Goal: Check status: Check status

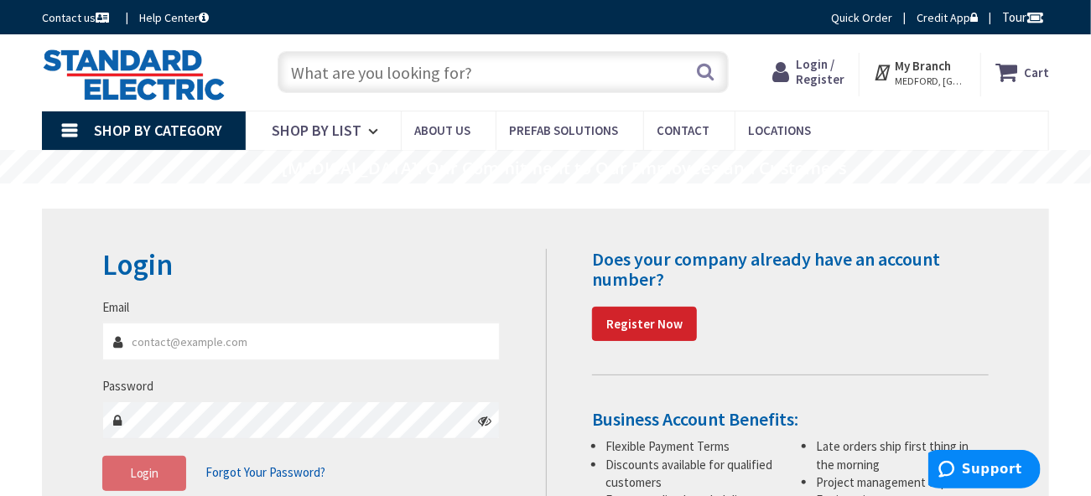
type input "[GEOGRAPHIC_DATA], [STREET_ADDRESS]"
click at [165, 345] on input "Email" at bounding box center [301, 342] width 398 height 38
type input "robsaccardo@gmail.com"
click at [488, 421] on icon at bounding box center [484, 420] width 13 height 13
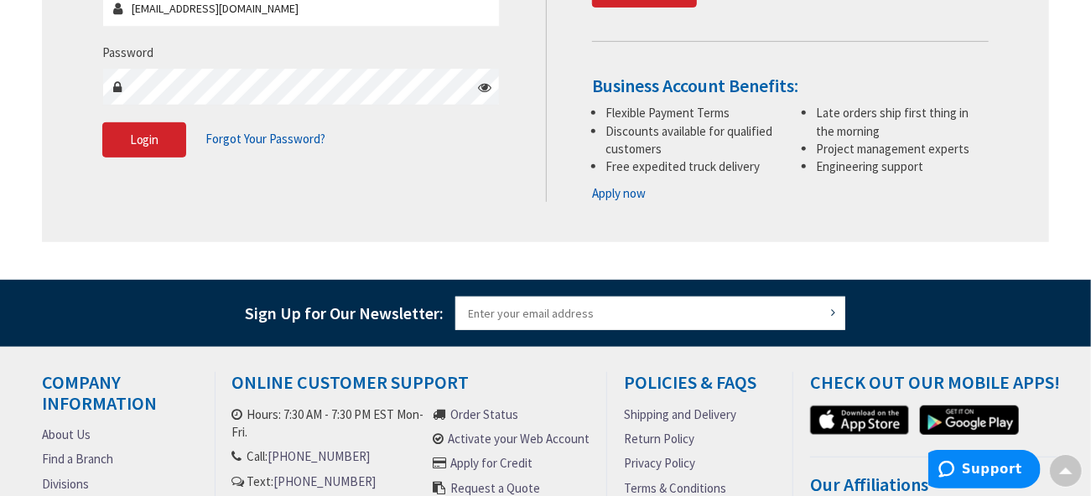
scroll to position [335, 0]
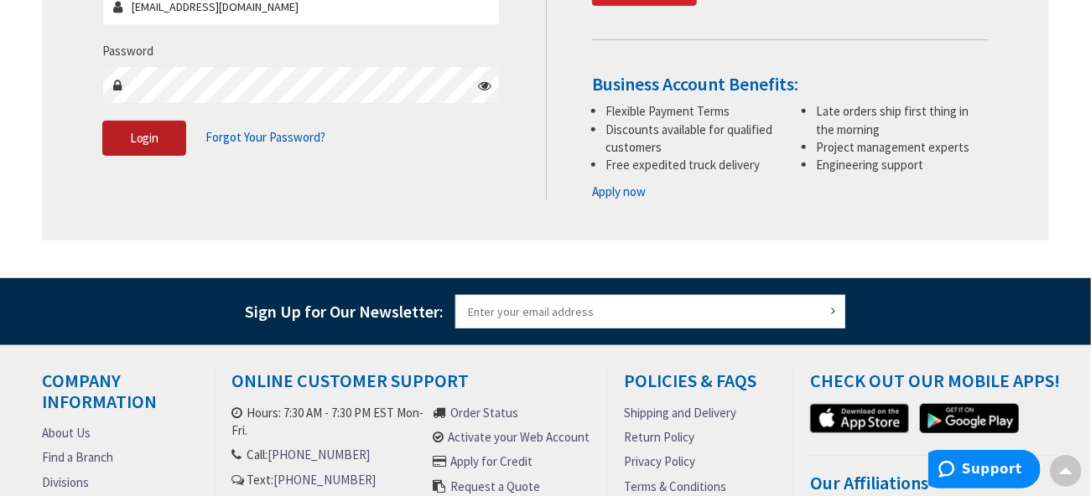
click at [136, 134] on span "Login" at bounding box center [144, 138] width 29 height 16
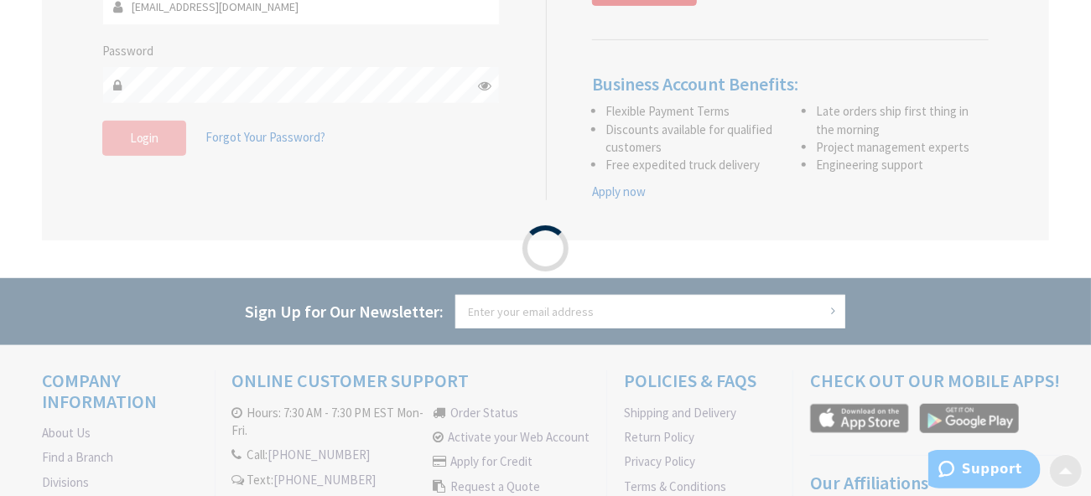
scroll to position [372, 0]
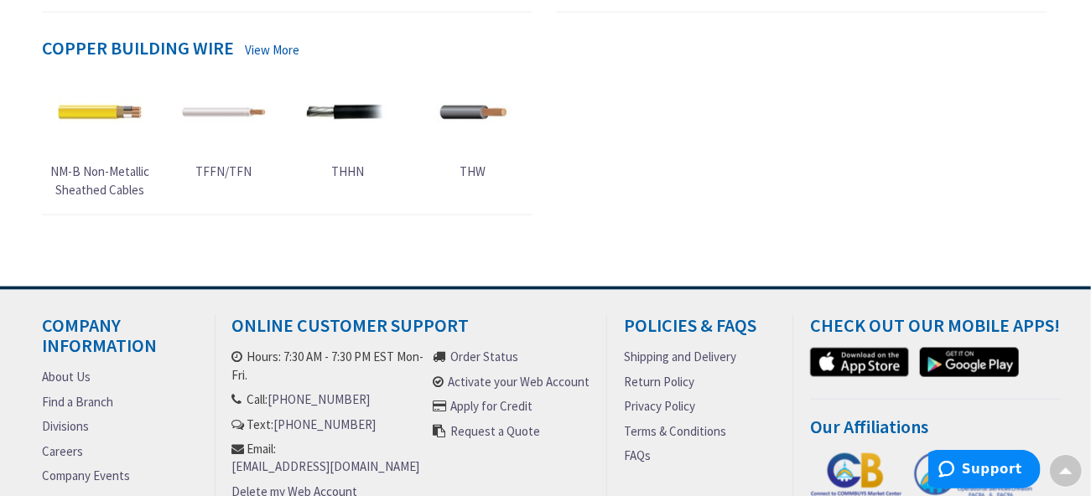
scroll to position [833, 0]
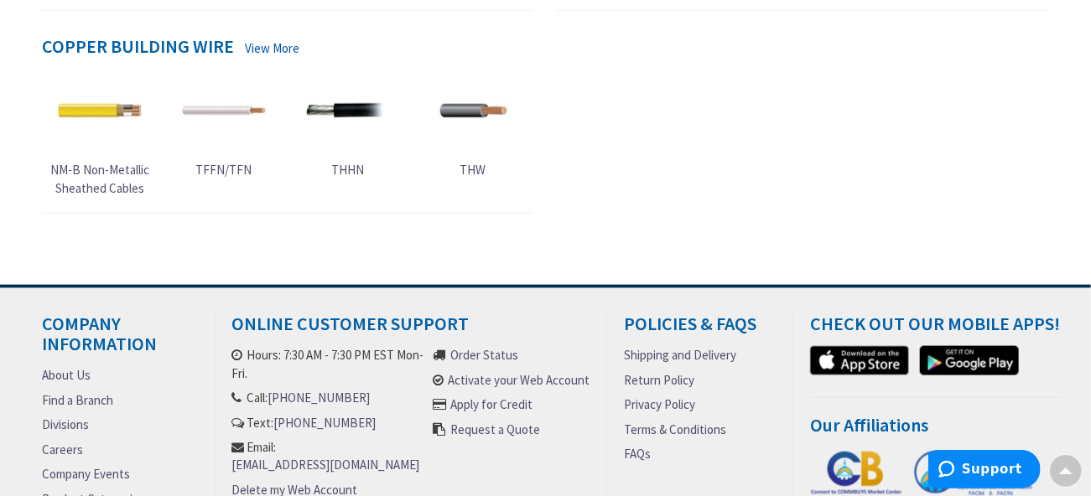
click at [357, 112] on img at bounding box center [348, 111] width 84 height 84
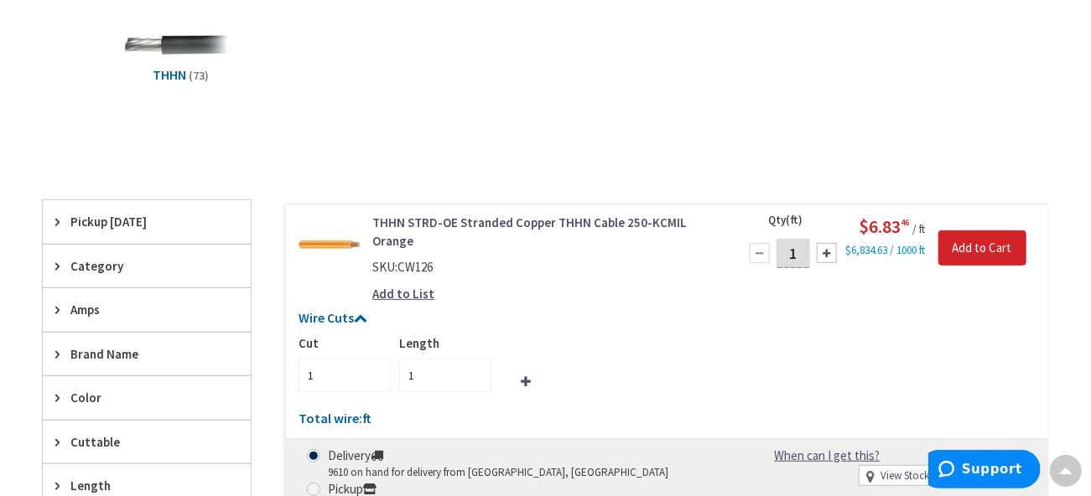
scroll to position [331, 0]
click at [91, 311] on span "Amps" at bounding box center [138, 309] width 137 height 18
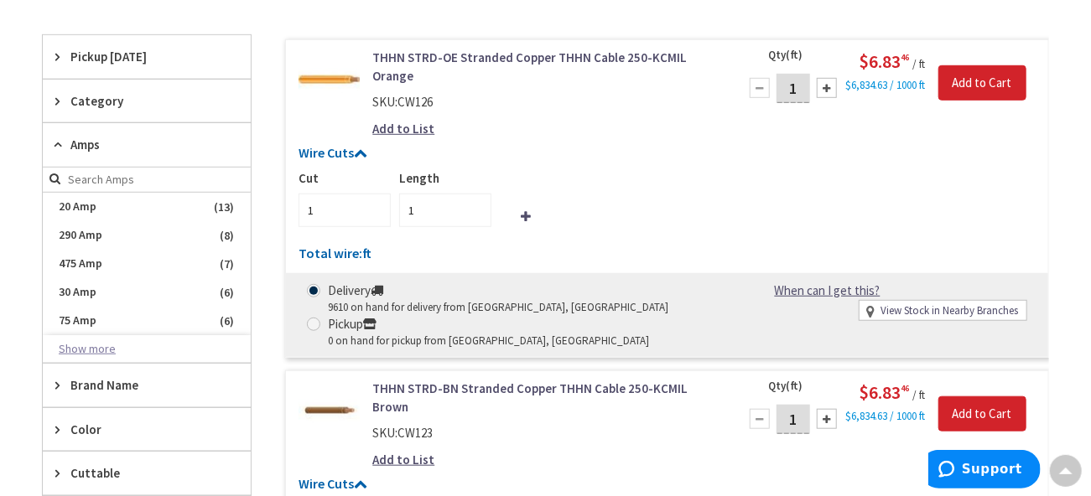
scroll to position [497, 0]
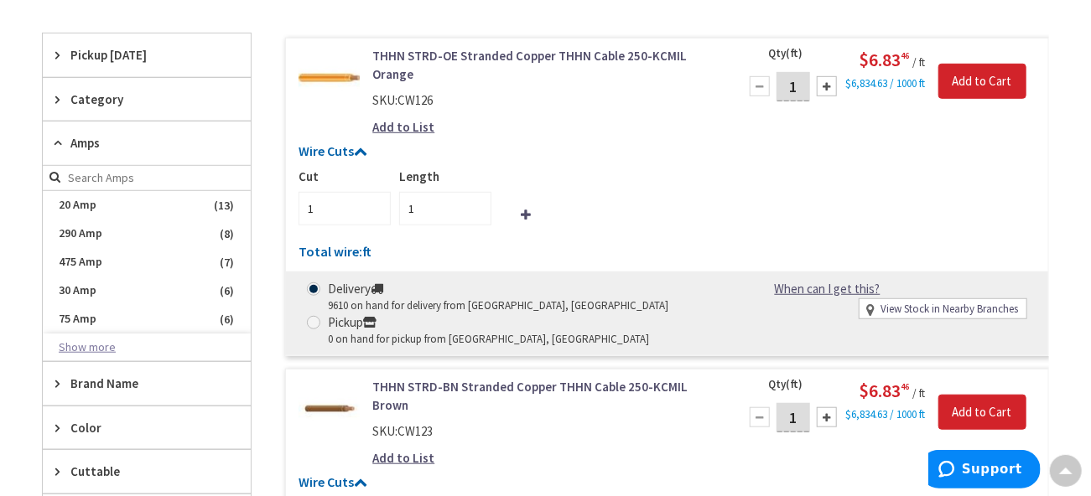
click at [86, 343] on button "Show more" at bounding box center [147, 348] width 208 height 29
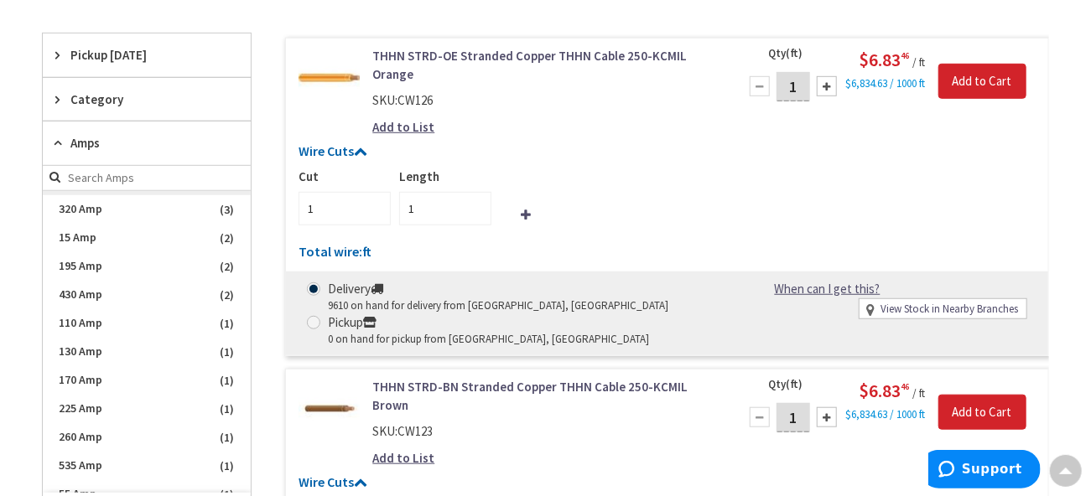
scroll to position [168, 0]
click at [107, 371] on span "170 Amp" at bounding box center [147, 380] width 208 height 29
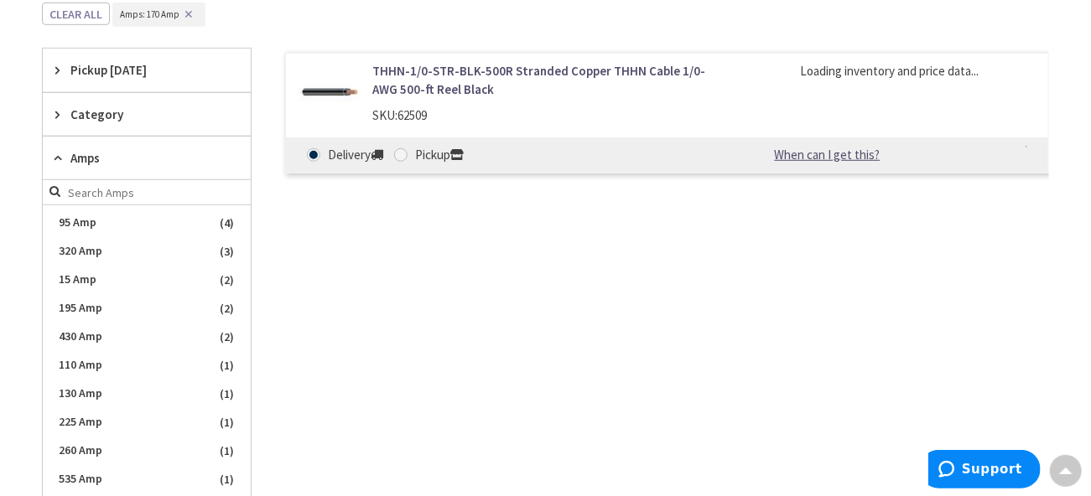
scroll to position [196, 0]
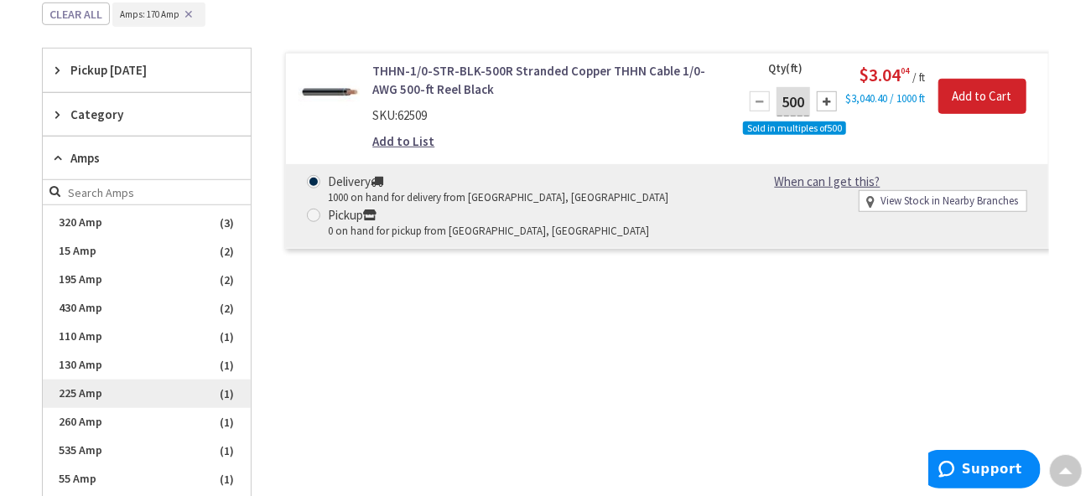
click at [155, 393] on span "225 Amp" at bounding box center [147, 394] width 208 height 29
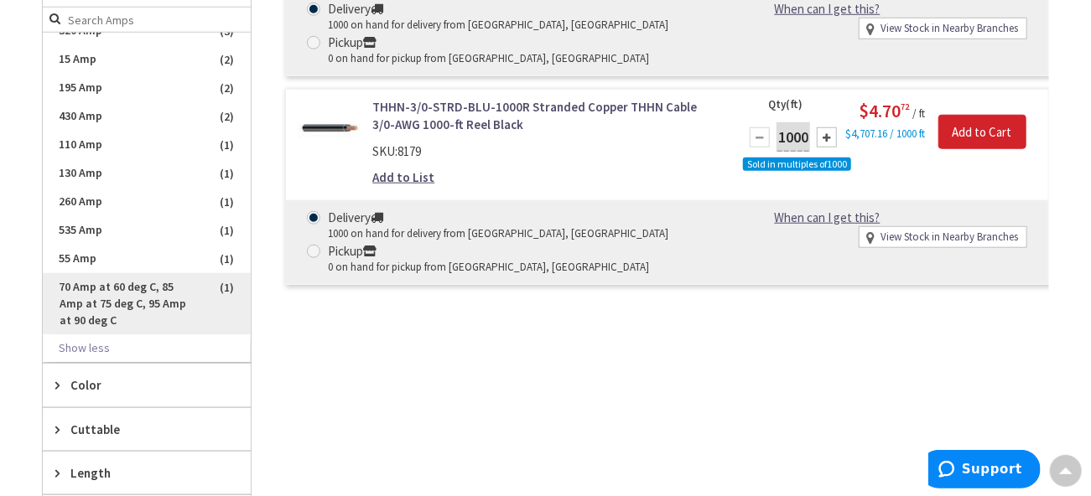
scroll to position [671, 0]
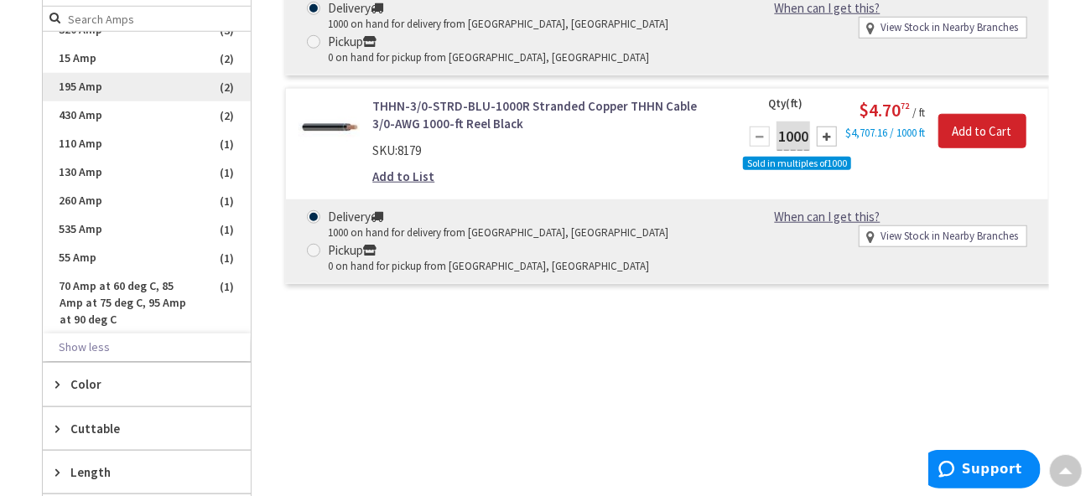
click at [109, 86] on span "195 Amp" at bounding box center [147, 87] width 208 height 29
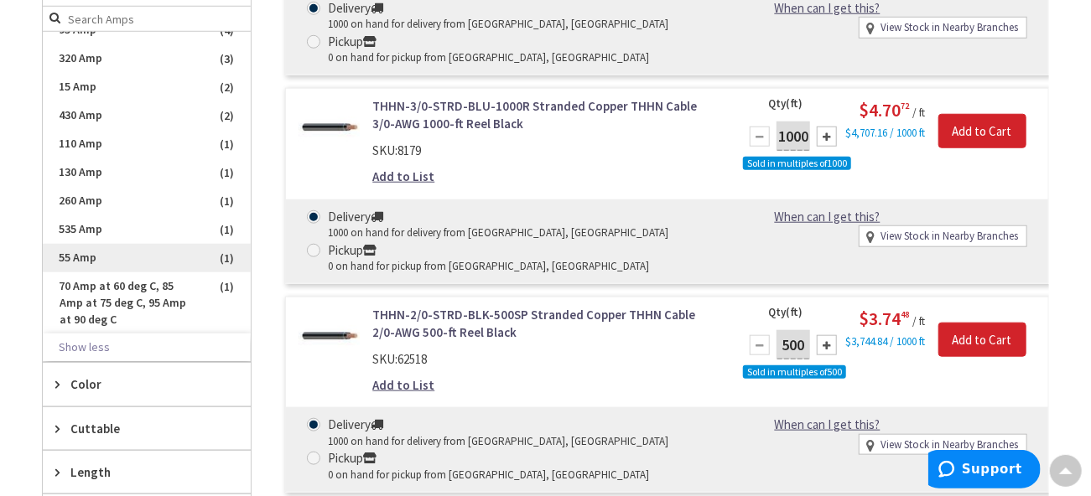
click at [169, 259] on span "55 Amp" at bounding box center [147, 258] width 208 height 29
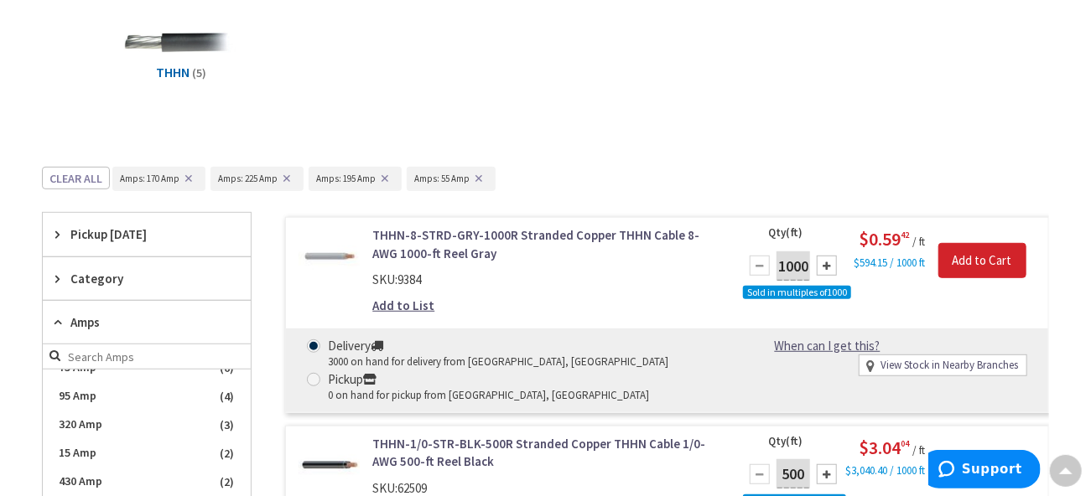
scroll to position [334, 0]
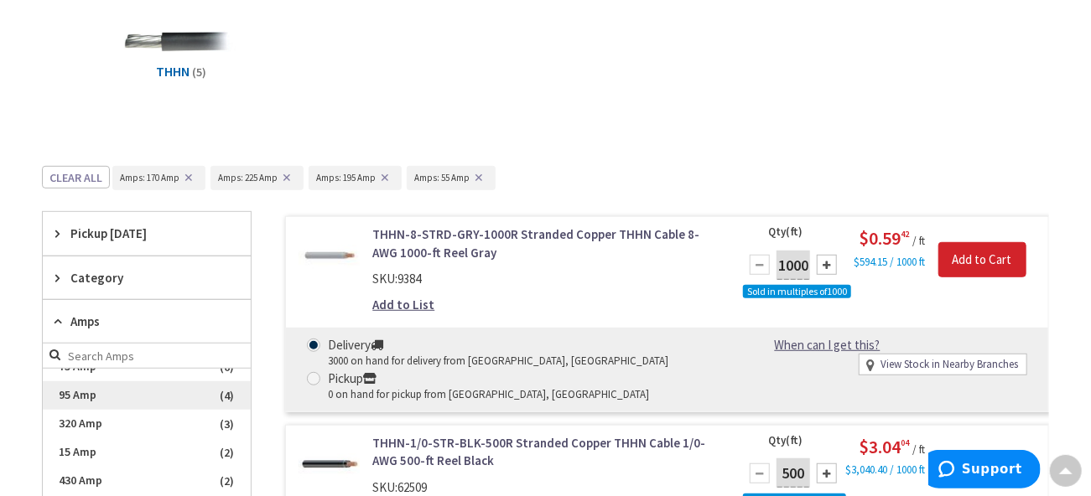
click at [92, 395] on span "95 Amp" at bounding box center [147, 396] width 208 height 29
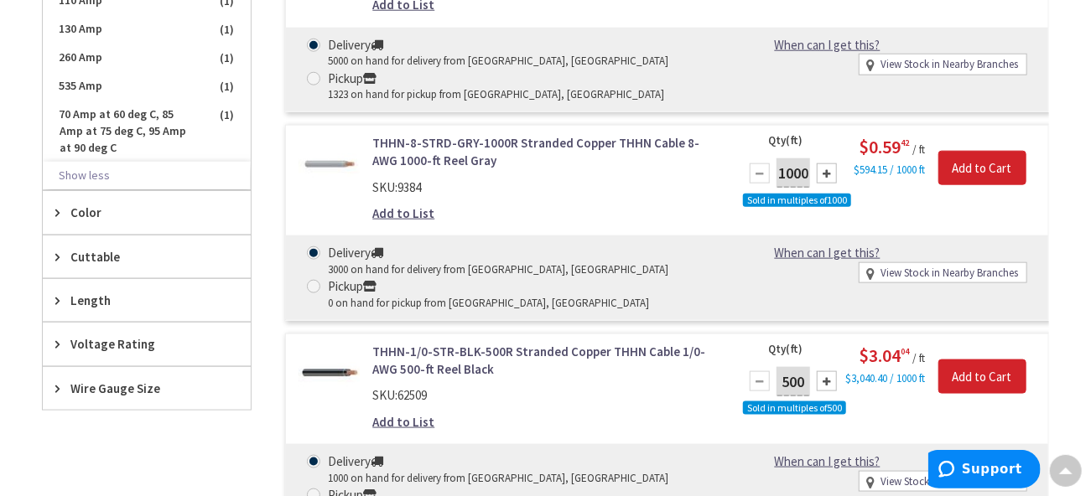
scroll to position [842, 0]
click at [824, 381] on div at bounding box center [827, 382] width 20 height 20
click at [760, 381] on div at bounding box center [760, 382] width 20 height 20
type input "500"
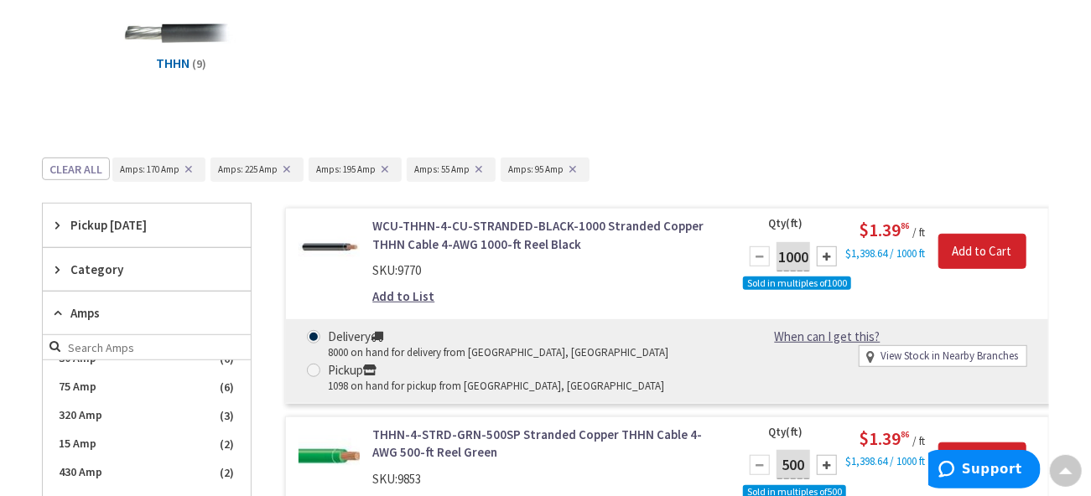
scroll to position [342, 0]
click at [284, 169] on button "✕" at bounding box center [287, 170] width 18 height 12
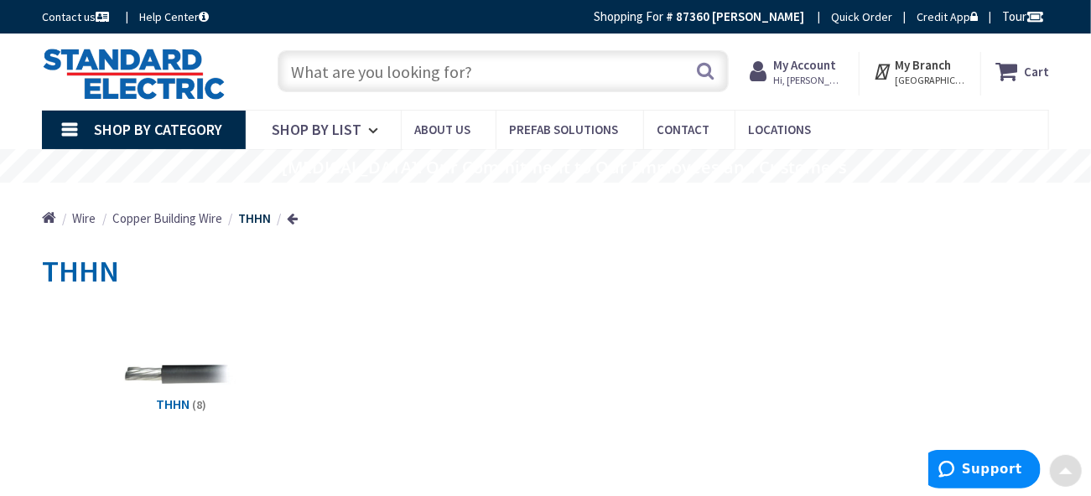
scroll to position [0, 0]
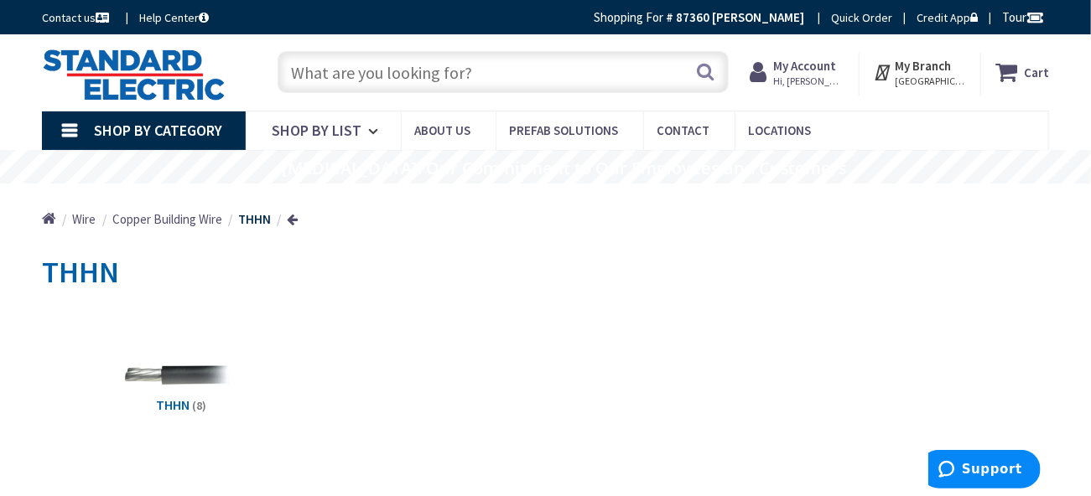
click at [295, 218] on link at bounding box center [293, 219] width 11 height 13
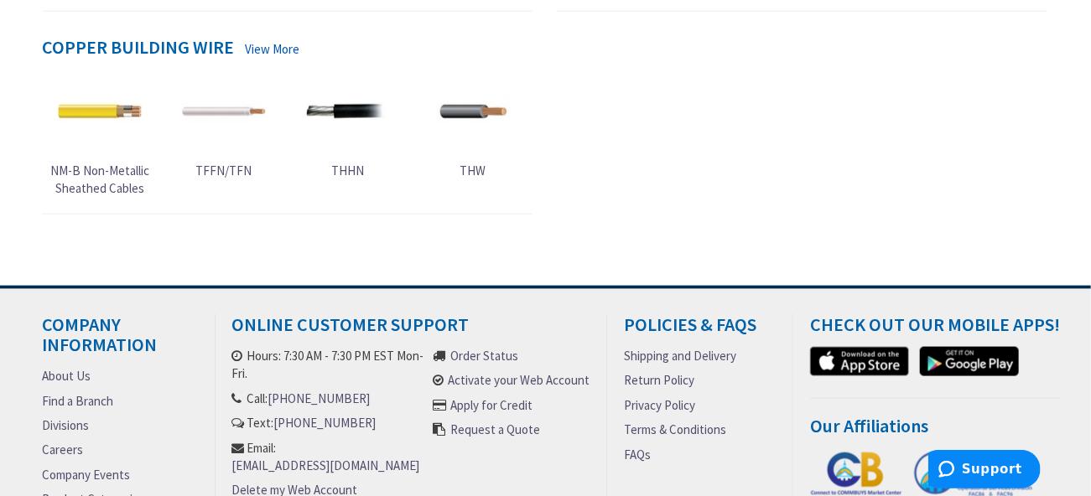
click at [353, 108] on img at bounding box center [348, 112] width 84 height 84
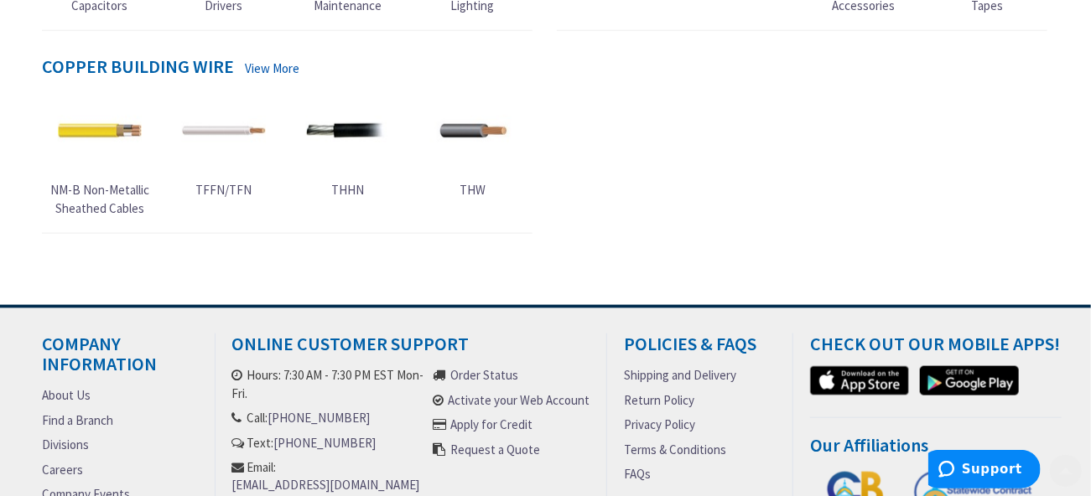
scroll to position [833, 0]
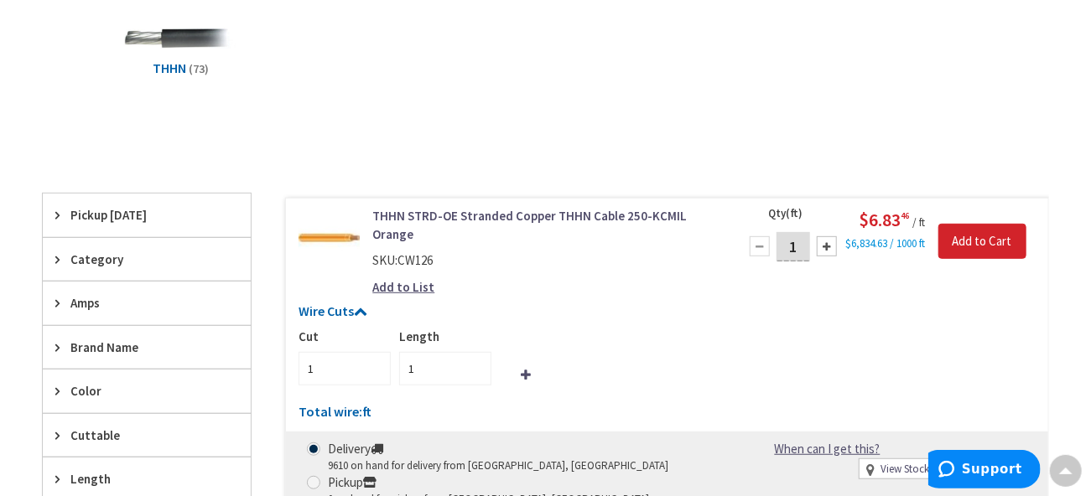
scroll to position [336, 0]
click at [91, 434] on span "Cuttable" at bounding box center [138, 437] width 137 height 18
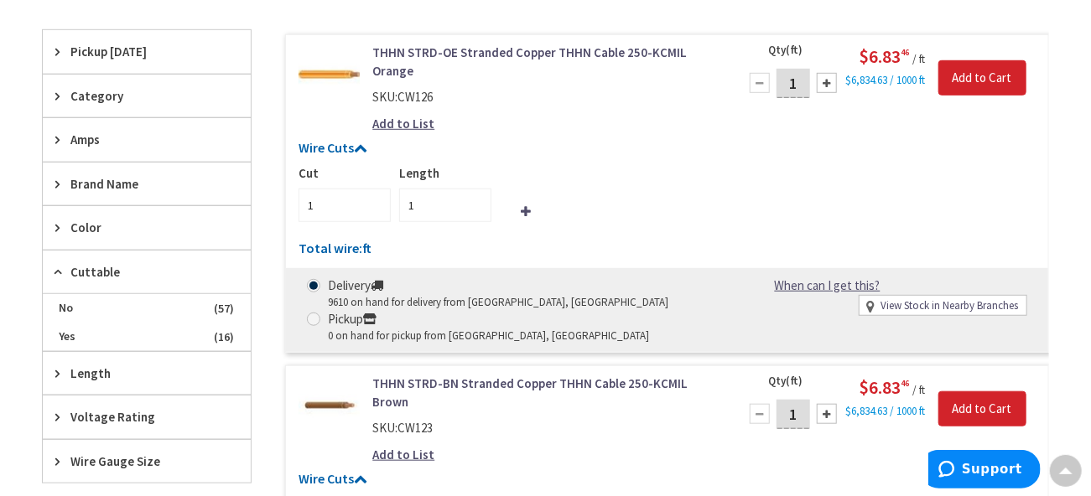
scroll to position [502, 0]
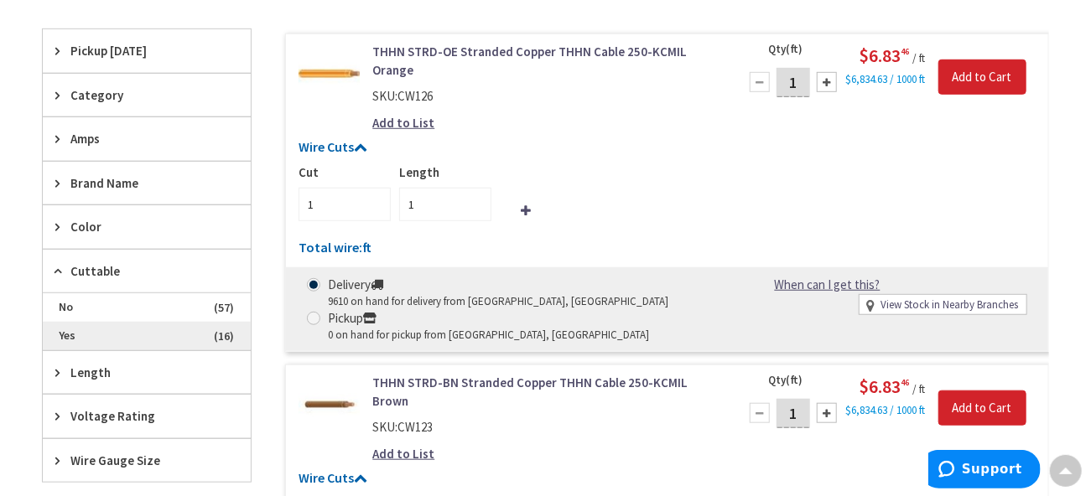
click at [210, 334] on span "Yes" at bounding box center [147, 336] width 208 height 29
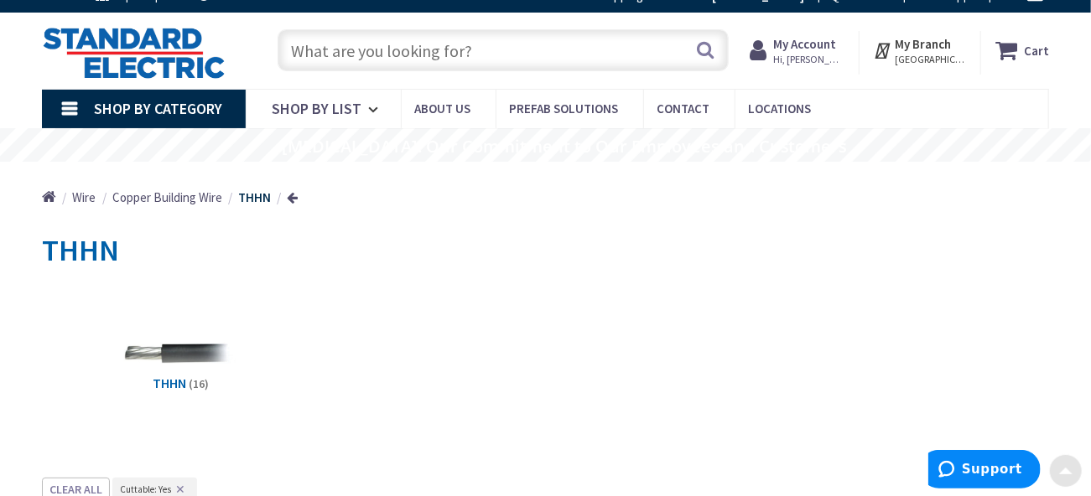
scroll to position [0, 0]
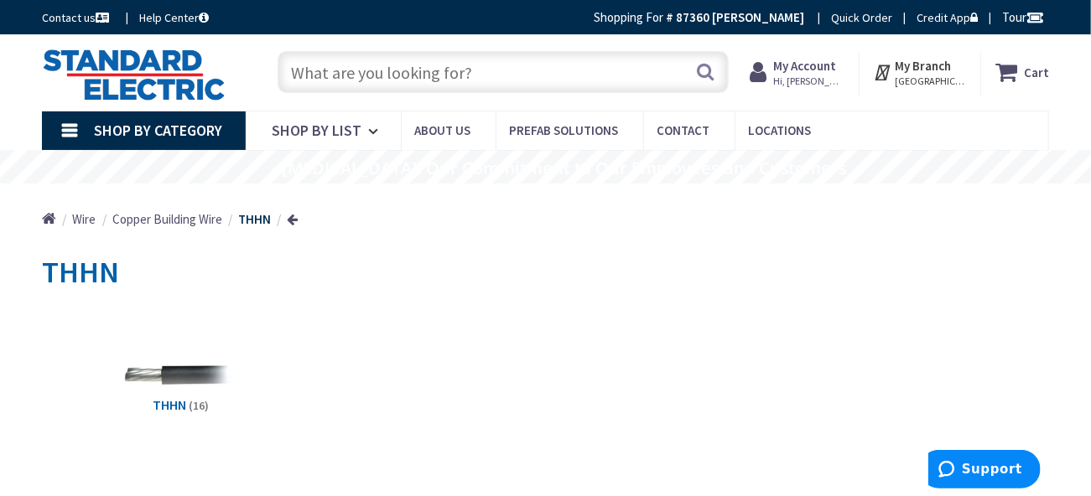
click at [184, 221] on span "Copper Building Wire" at bounding box center [167, 219] width 110 height 16
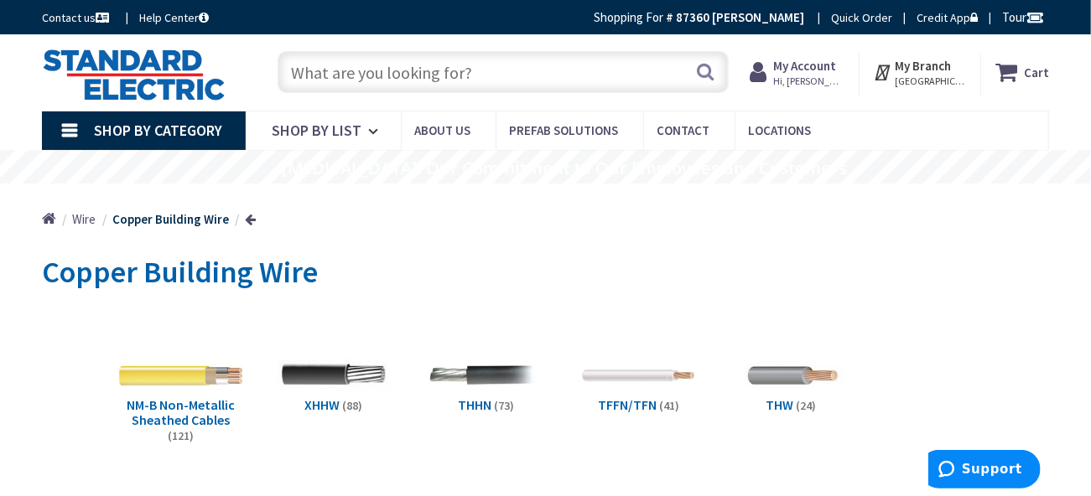
click at [169, 378] on img at bounding box center [181, 376] width 124 height 124
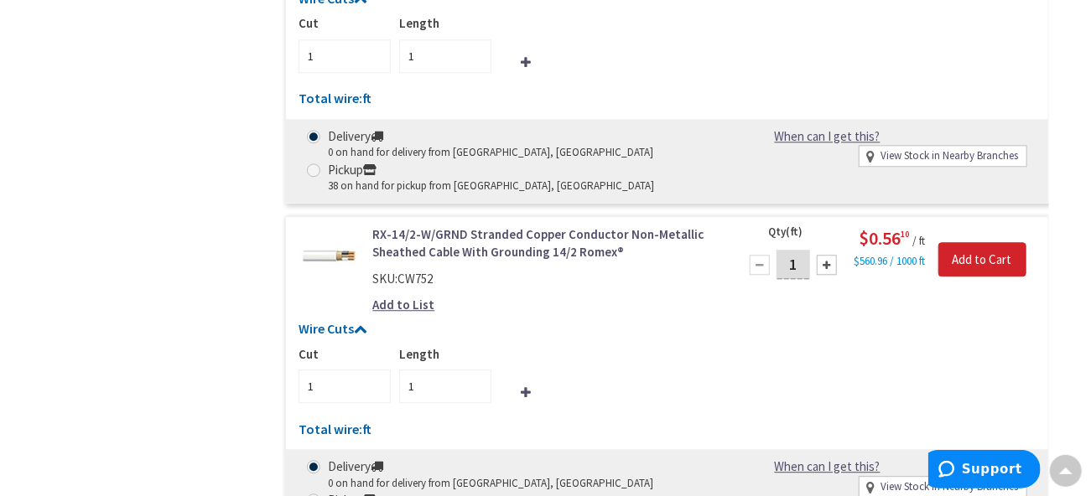
scroll to position [4848, 0]
click at [403, 241] on link "RX-14/2-W/GRND Stranded Copper Conductor Non-Metallic Sheathed Cable With Groun…" at bounding box center [545, 243] width 346 height 36
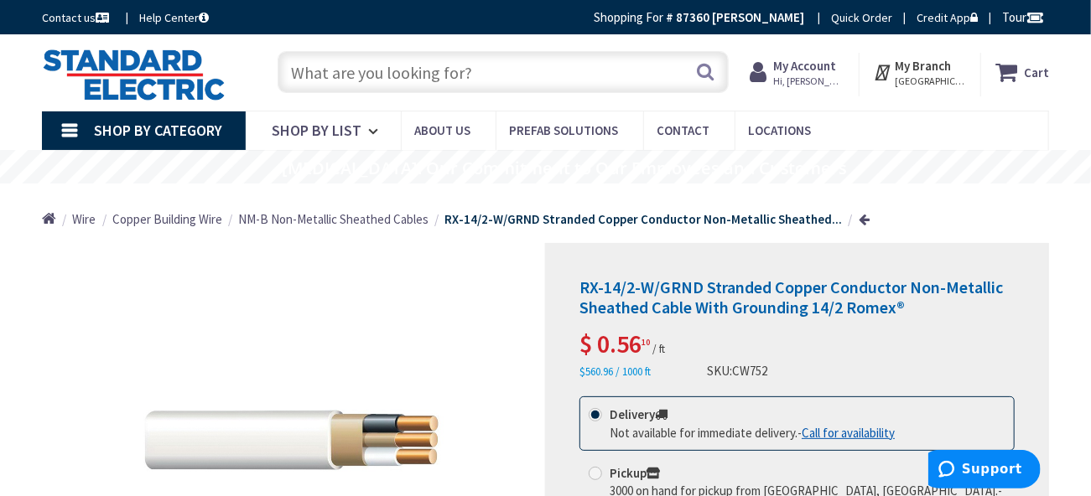
click at [312, 221] on span "NM-B Non-Metallic Sheathed Cables" at bounding box center [333, 219] width 190 height 16
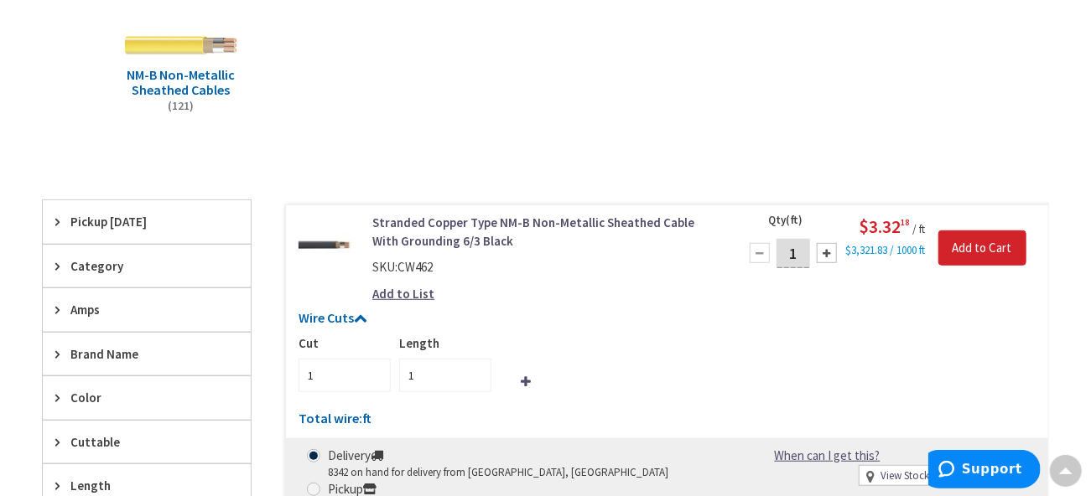
scroll to position [332, 0]
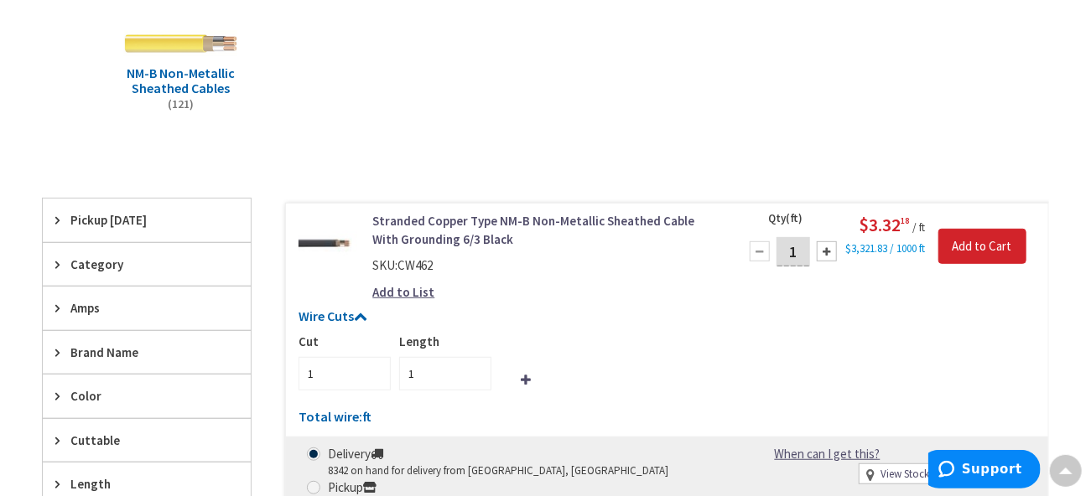
click at [103, 270] on span "Category" at bounding box center [138, 265] width 137 height 18
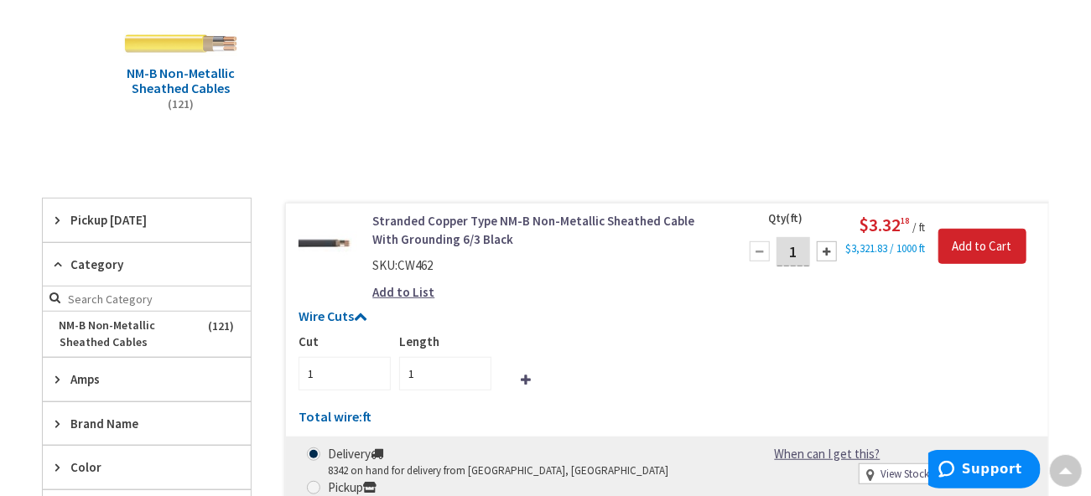
click at [103, 270] on span "Category" at bounding box center [138, 265] width 137 height 18
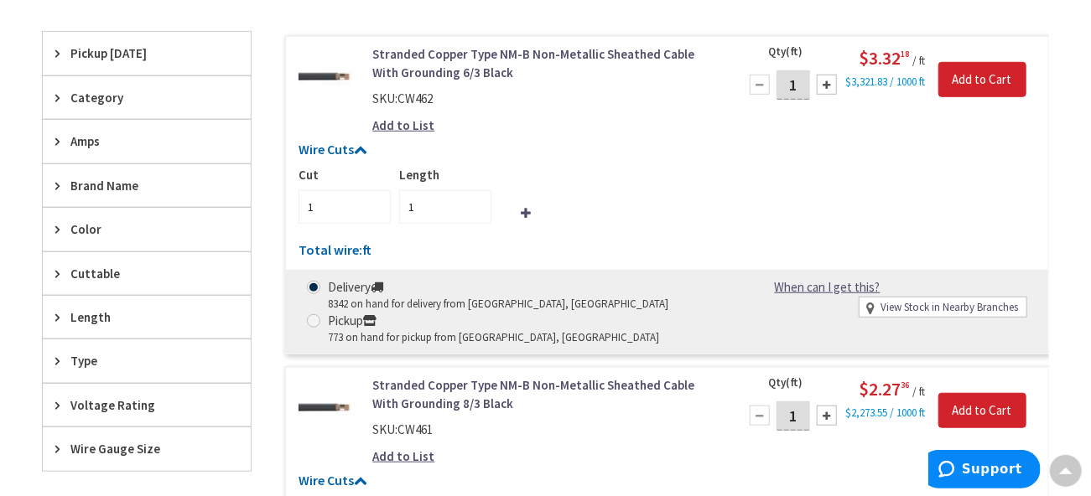
scroll to position [500, 0]
click at [92, 309] on span "Length" at bounding box center [138, 317] width 137 height 18
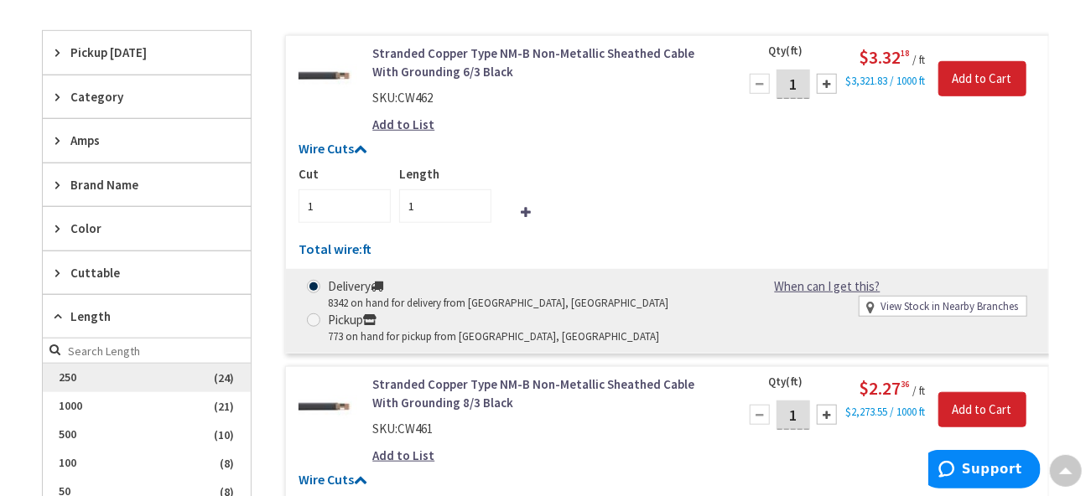
click at [76, 371] on span "250" at bounding box center [147, 378] width 208 height 29
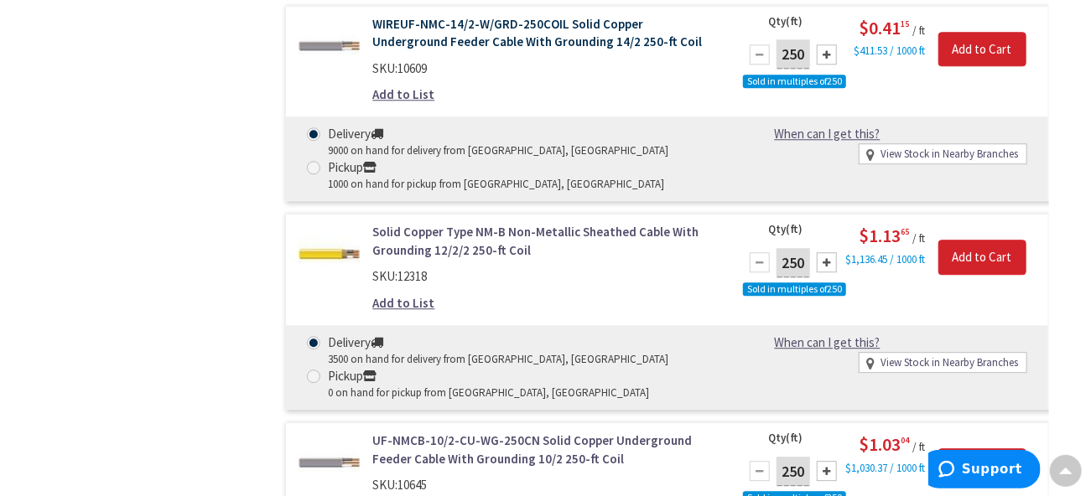
scroll to position [2007, 0]
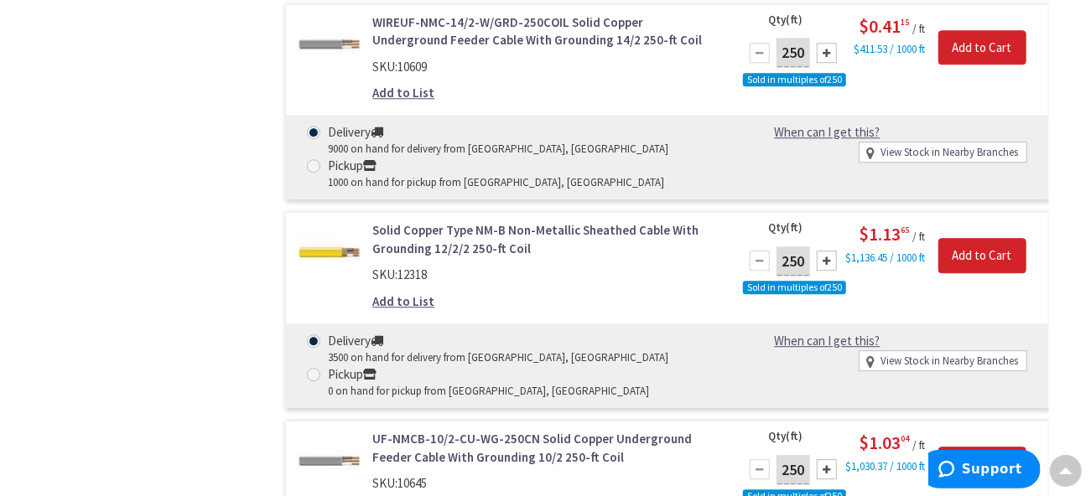
click at [450, 244] on link "Solid Copper Type NM-B Non-Metallic Sheathed Cable With Grounding 12/2/2 250-ft…" at bounding box center [545, 239] width 346 height 36
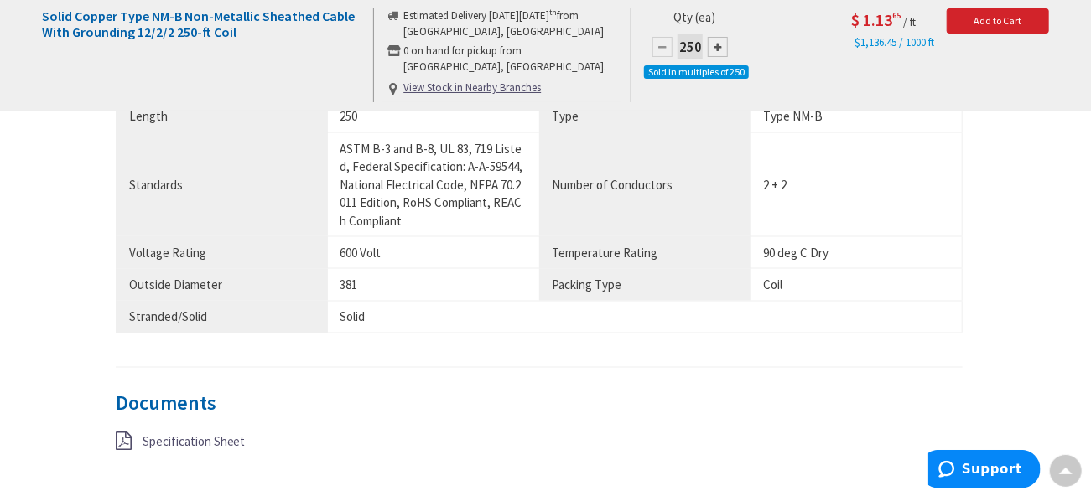
scroll to position [1168, 0]
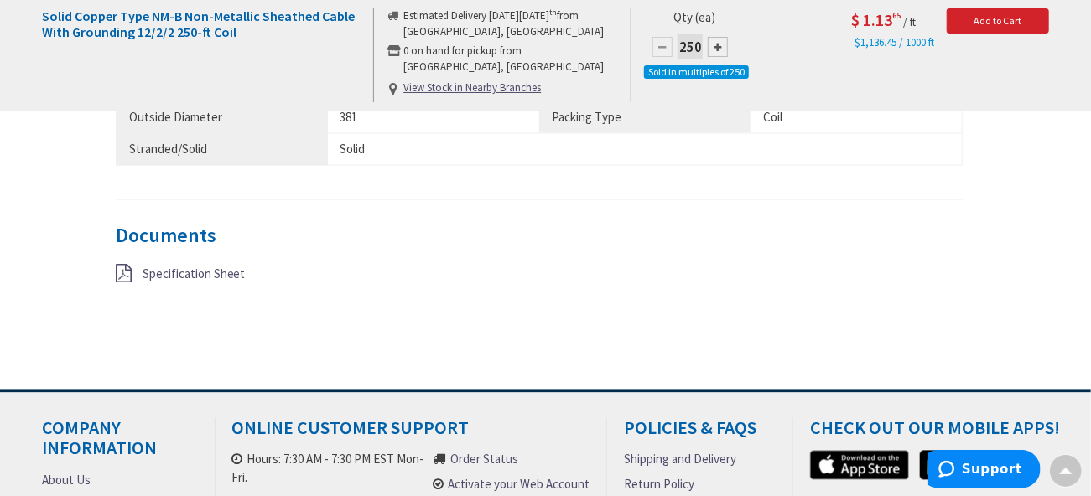
click at [170, 267] on span "Specification Sheet" at bounding box center [194, 275] width 103 height 16
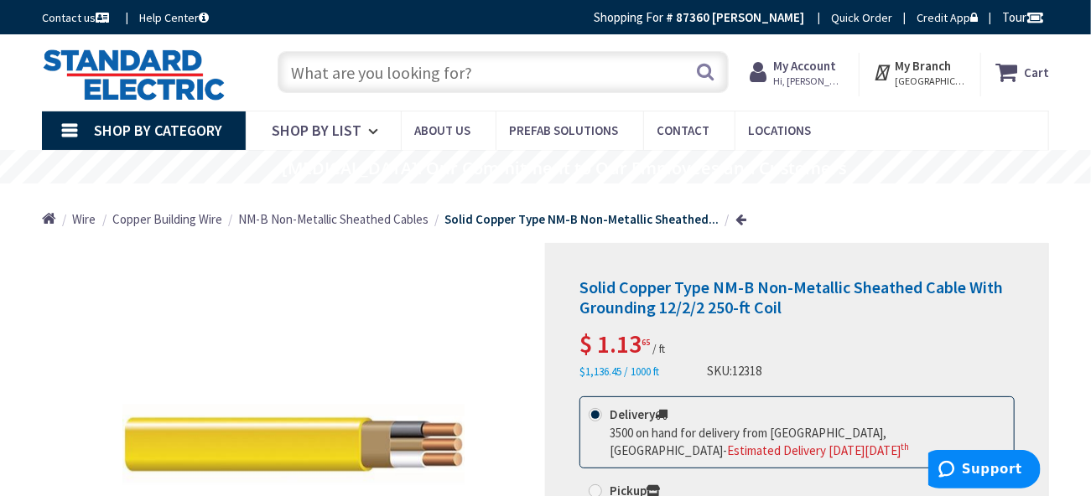
click at [810, 67] on strong "My Account" at bounding box center [804, 66] width 63 height 16
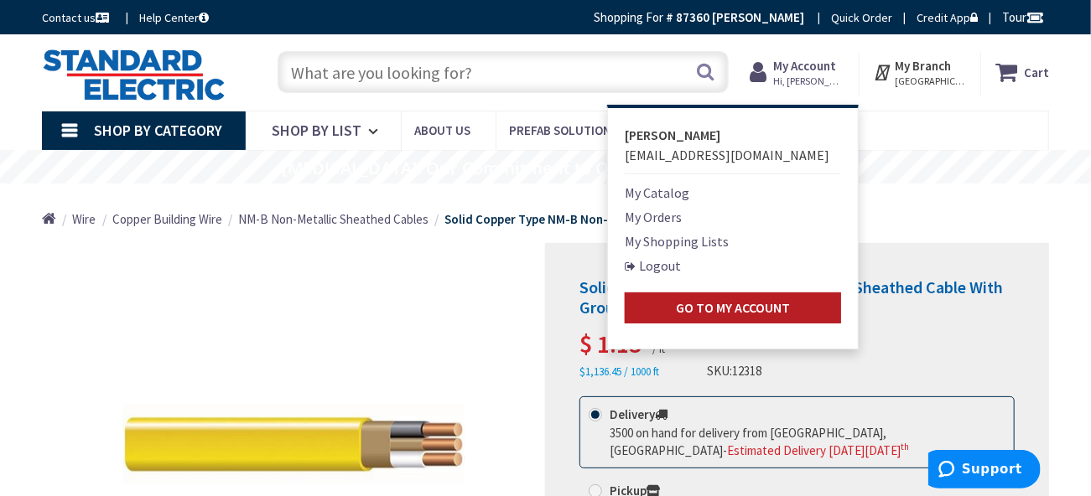
click at [705, 305] on strong "Go to My Account" at bounding box center [733, 307] width 114 height 17
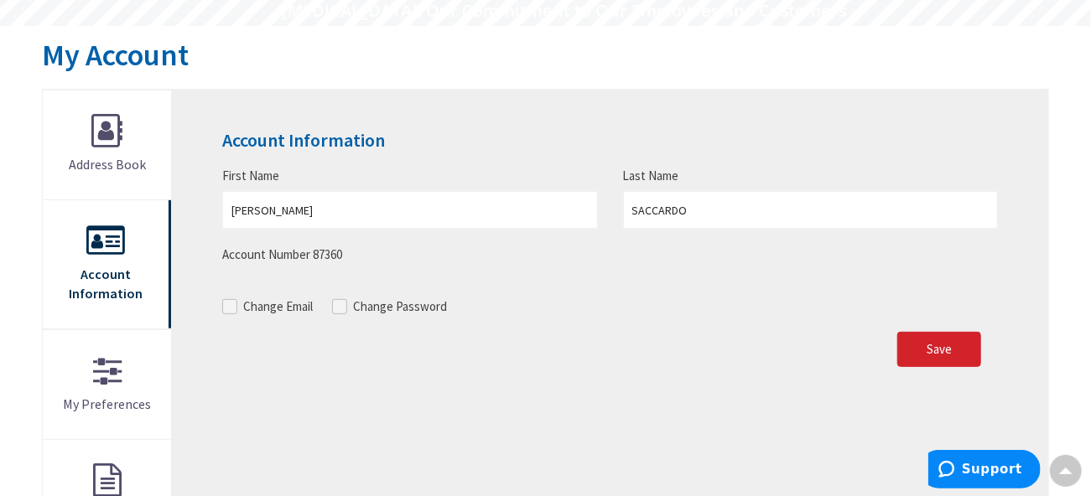
scroll to position [159, 0]
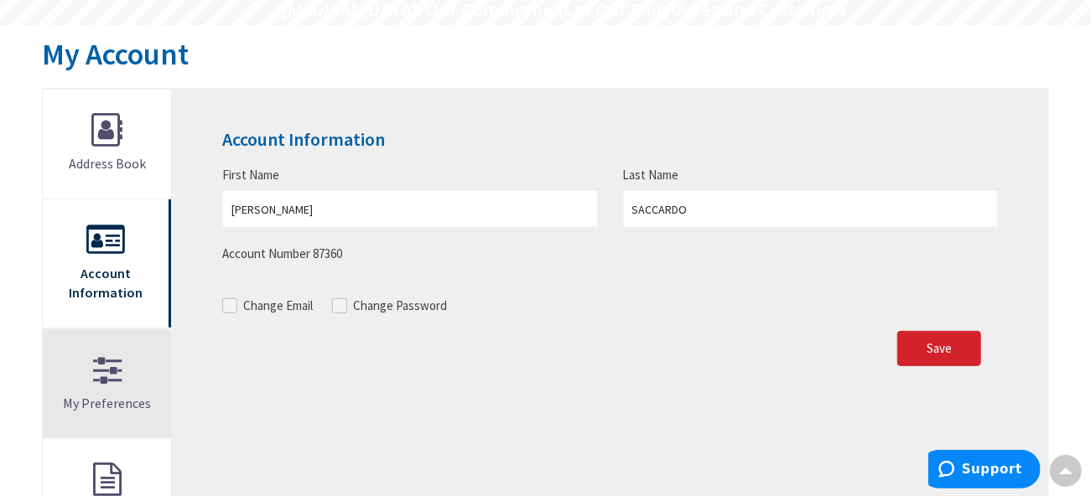
click at [110, 371] on link "My Preferences" at bounding box center [107, 384] width 128 height 109
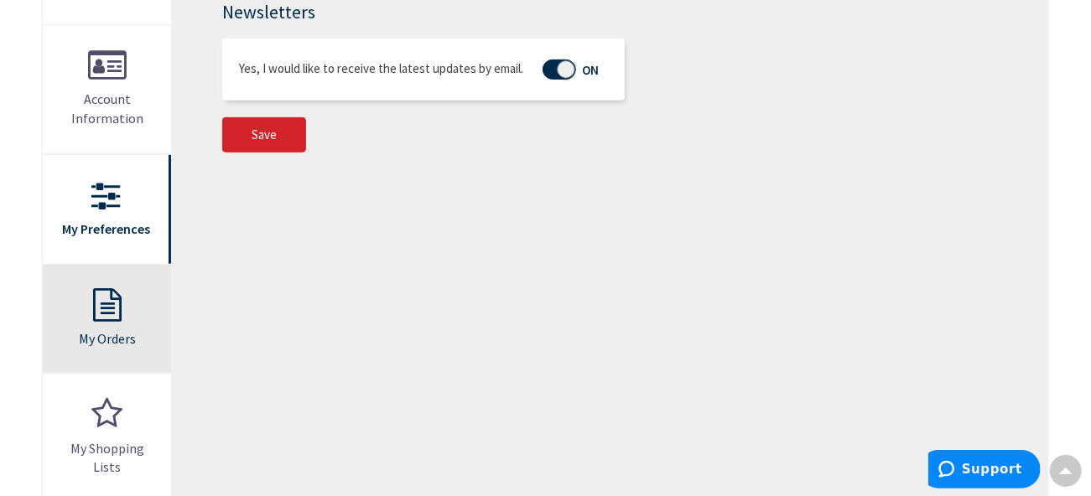
scroll to position [334, 0]
click at [128, 304] on link "My Orders" at bounding box center [107, 318] width 128 height 109
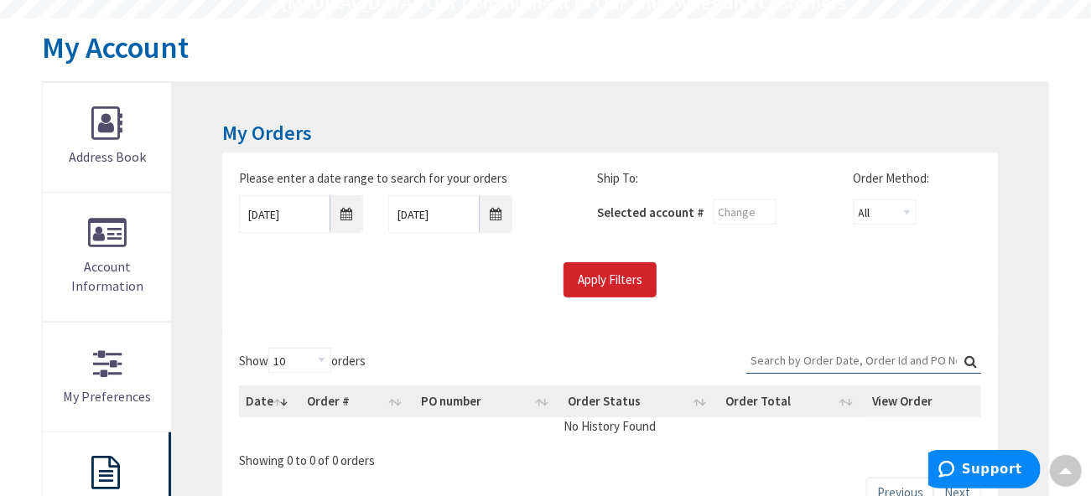
scroll to position [168, 0]
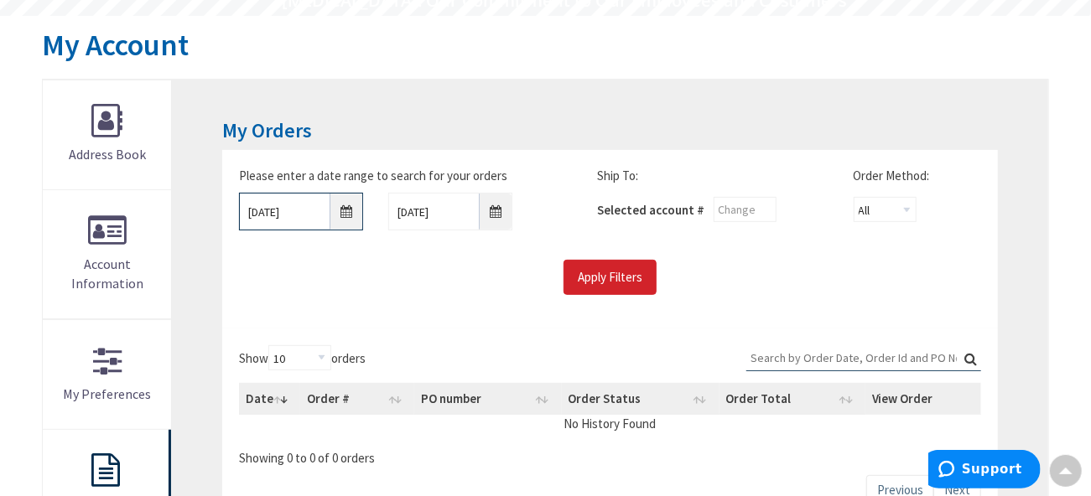
click at [343, 209] on input "10/1/2025" at bounding box center [301, 212] width 124 height 38
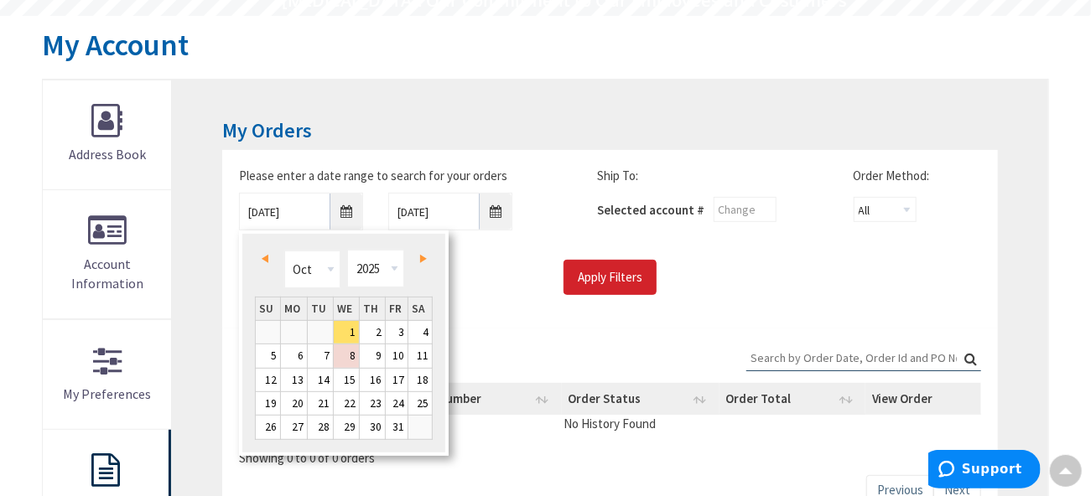
click at [265, 257] on span "Prev" at bounding box center [265, 259] width 7 height 8
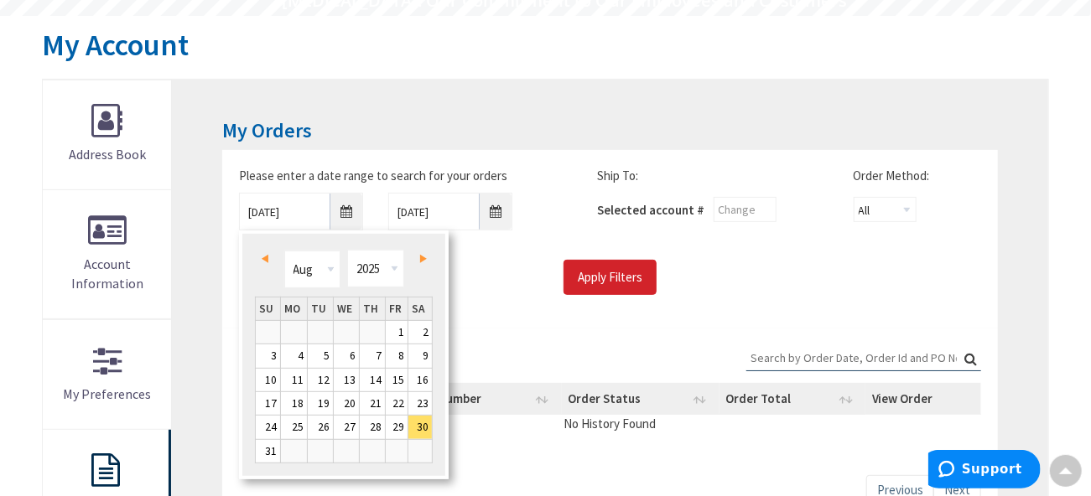
click at [265, 257] on span "Prev" at bounding box center [265, 259] width 7 height 8
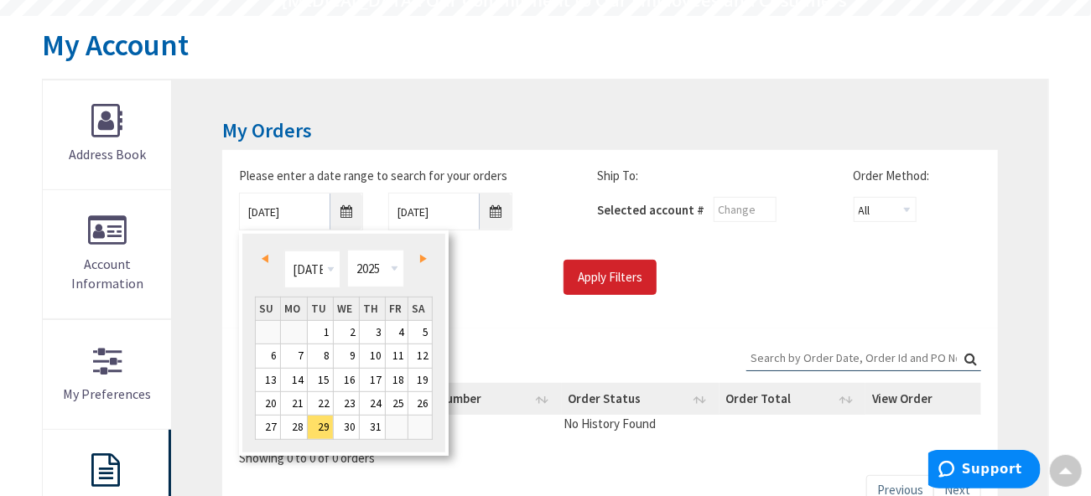
click at [265, 257] on span "Prev" at bounding box center [265, 259] width 7 height 8
click at [328, 337] on link "1" at bounding box center [320, 332] width 25 height 23
type input "04/01/2025"
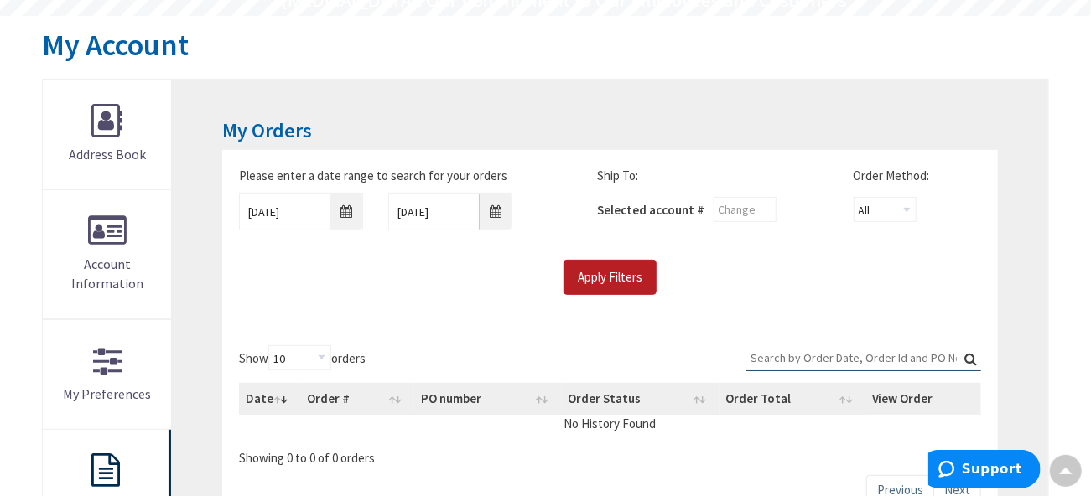
click at [606, 278] on input "Apply Filters" at bounding box center [610, 277] width 93 height 35
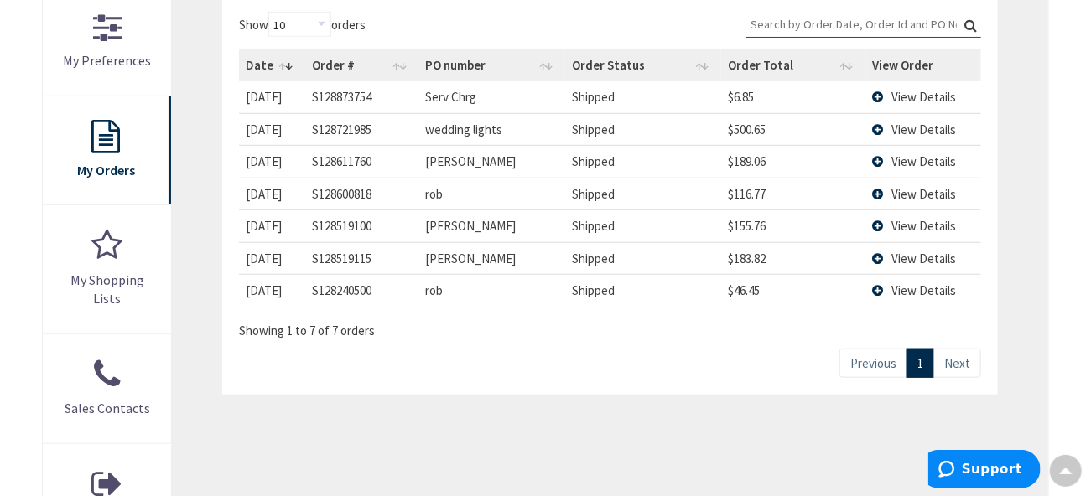
scroll to position [503, 0]
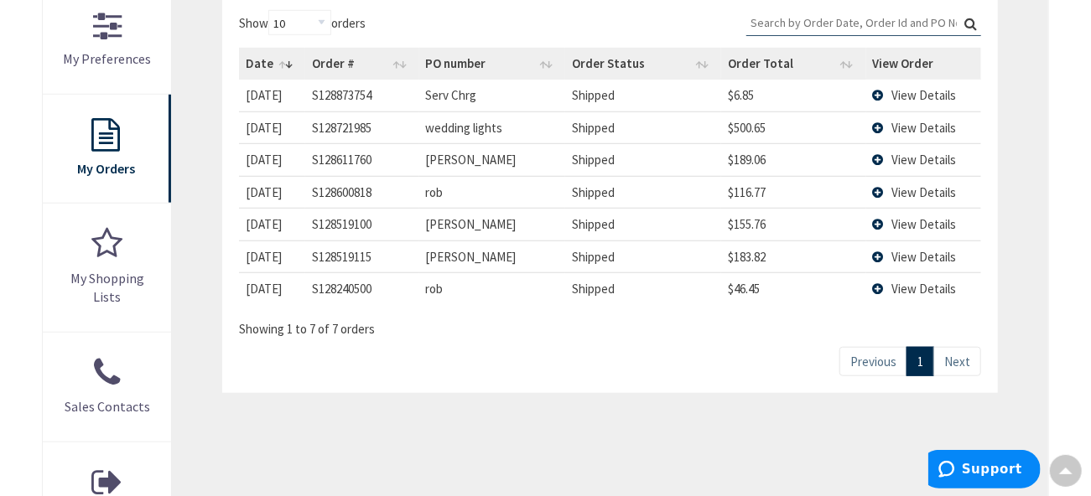
click at [879, 126] on td "View Details" at bounding box center [923, 128] width 115 height 32
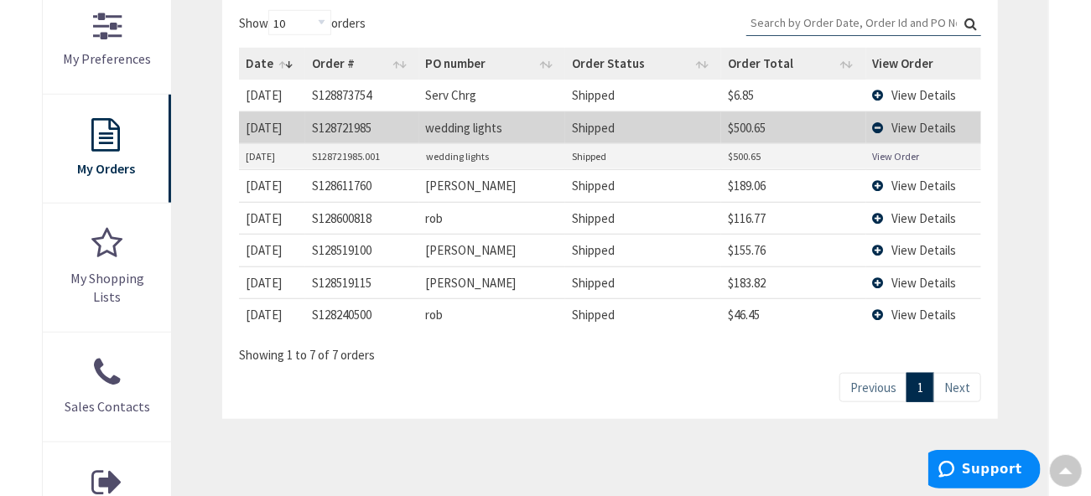
click at [896, 152] on link "View Order" at bounding box center [896, 156] width 47 height 14
click at [881, 180] on td "View Details" at bounding box center [923, 185] width 115 height 32
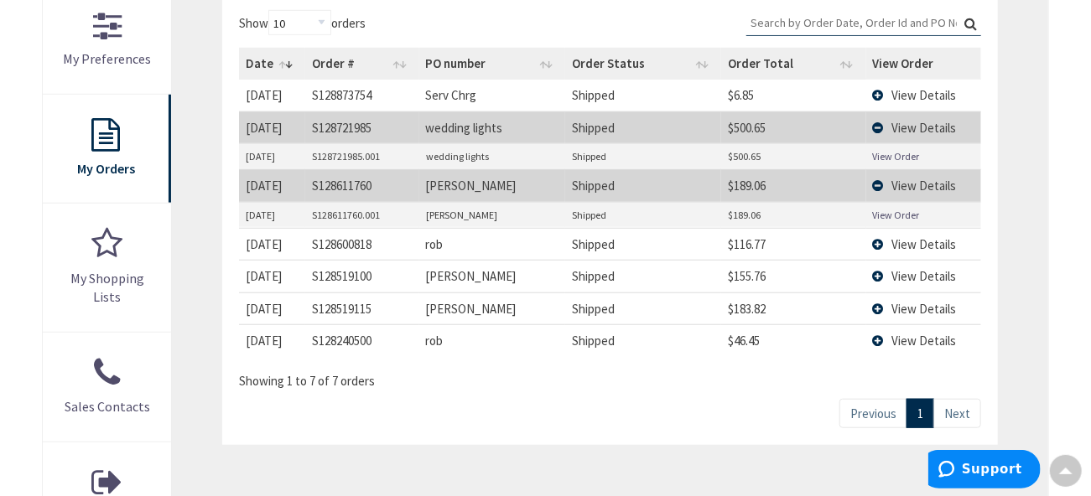
click at [891, 210] on link "View Order" at bounding box center [896, 215] width 47 height 14
click at [916, 240] on span "View Details" at bounding box center [924, 244] width 65 height 16
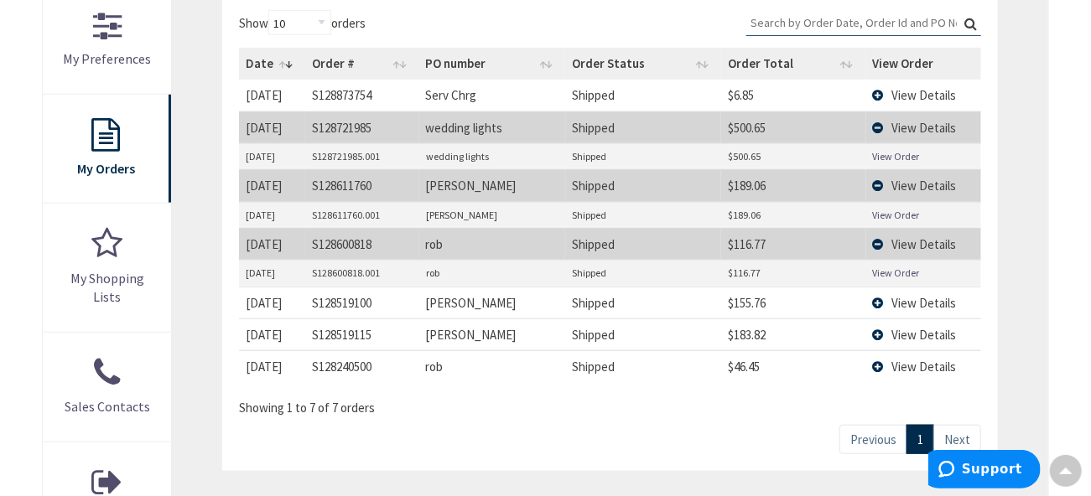
click at [896, 273] on link "View Order" at bounding box center [896, 273] width 47 height 14
click at [877, 298] on td "View Details" at bounding box center [923, 303] width 115 height 32
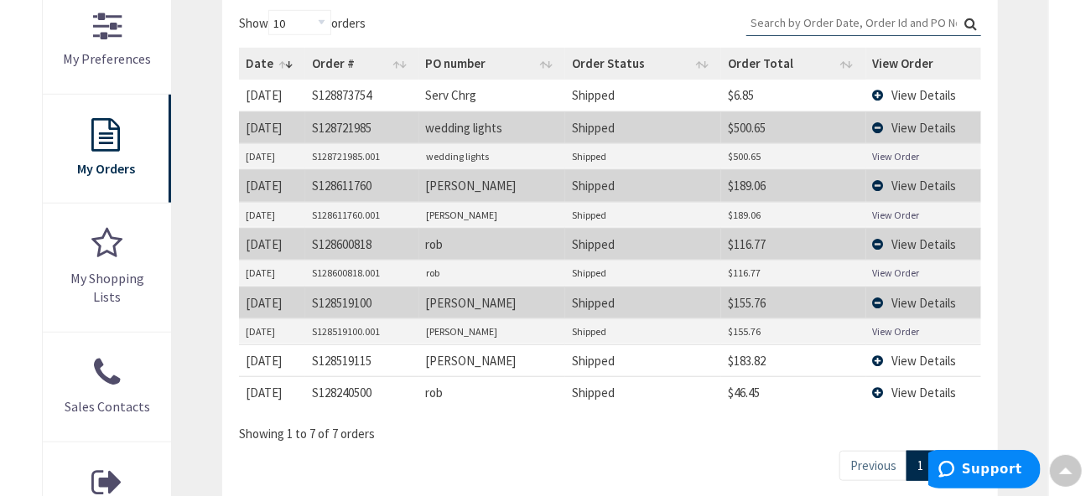
click at [897, 328] on link "View Order" at bounding box center [896, 332] width 47 height 14
click at [881, 352] on td "View Details" at bounding box center [923, 361] width 115 height 32
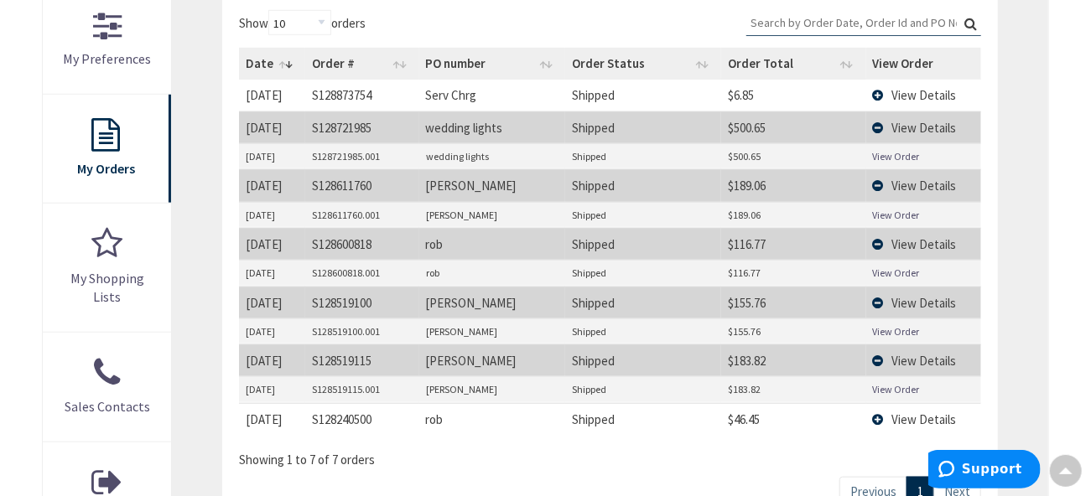
click at [910, 386] on link "View Order" at bounding box center [896, 389] width 47 height 14
click at [881, 413] on td "View Details" at bounding box center [923, 419] width 115 height 32
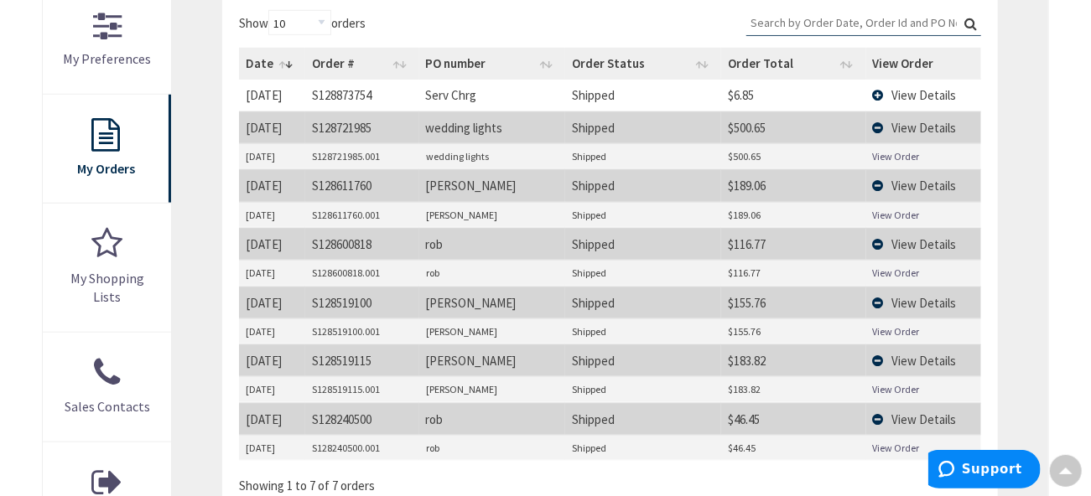
click at [890, 442] on link "View Order" at bounding box center [896, 448] width 47 height 14
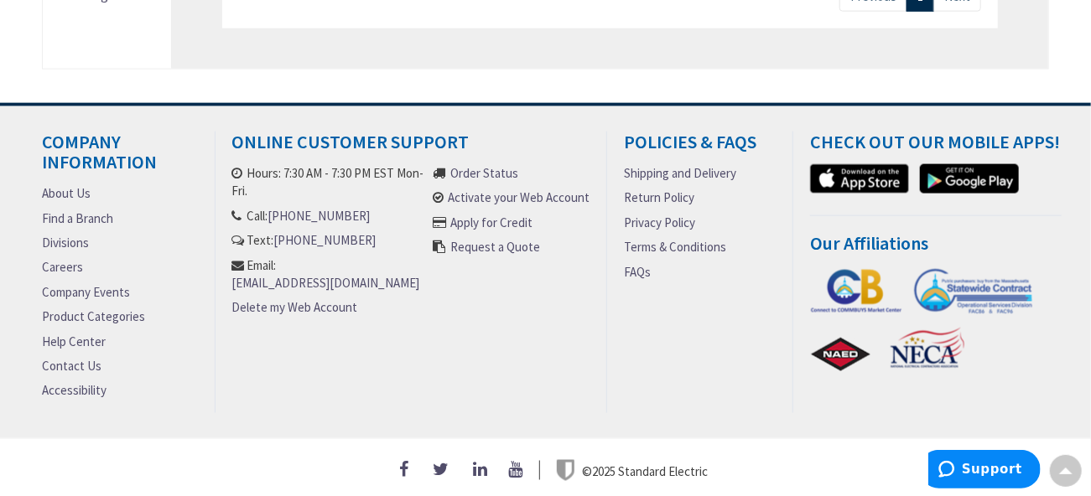
scroll to position [1026, 0]
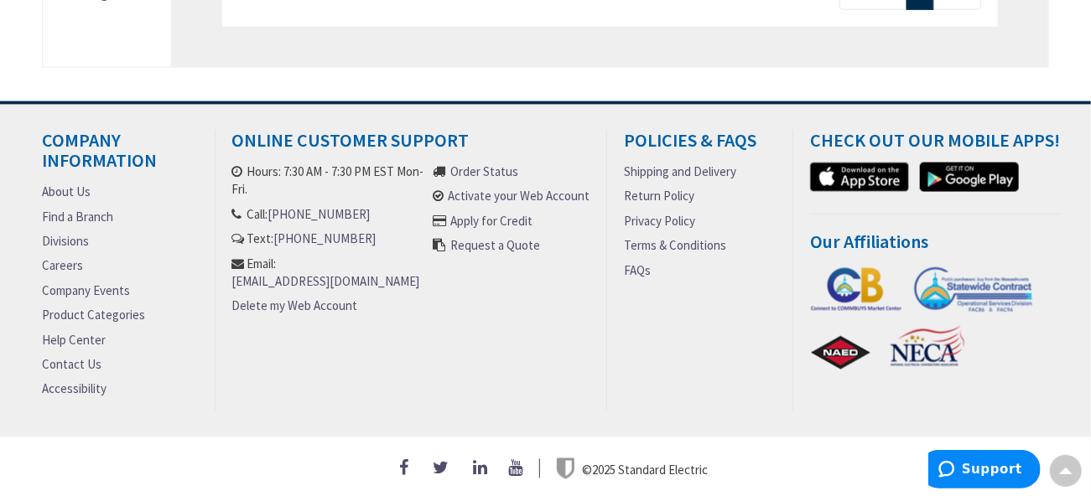
click at [84, 334] on link "Help Center" at bounding box center [74, 340] width 64 height 18
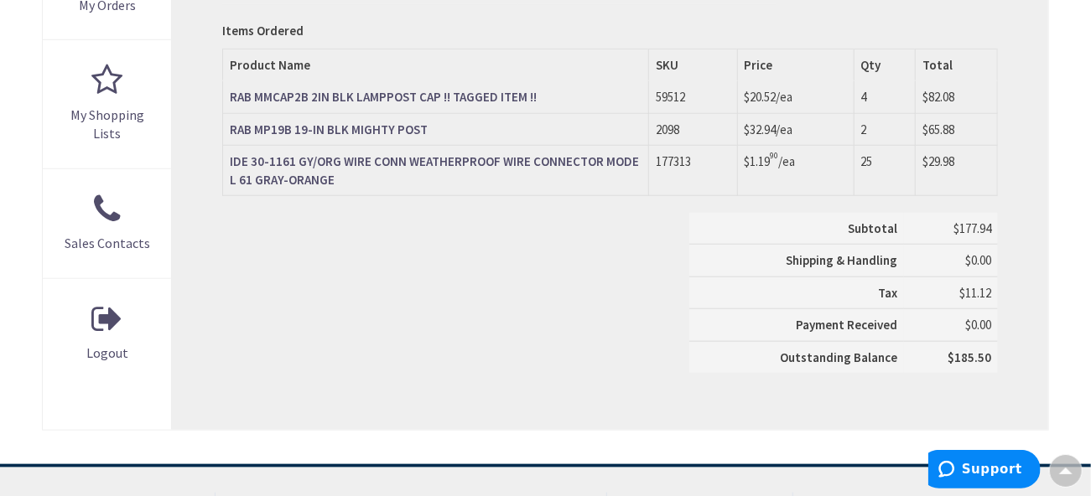
scroll to position [668, 0]
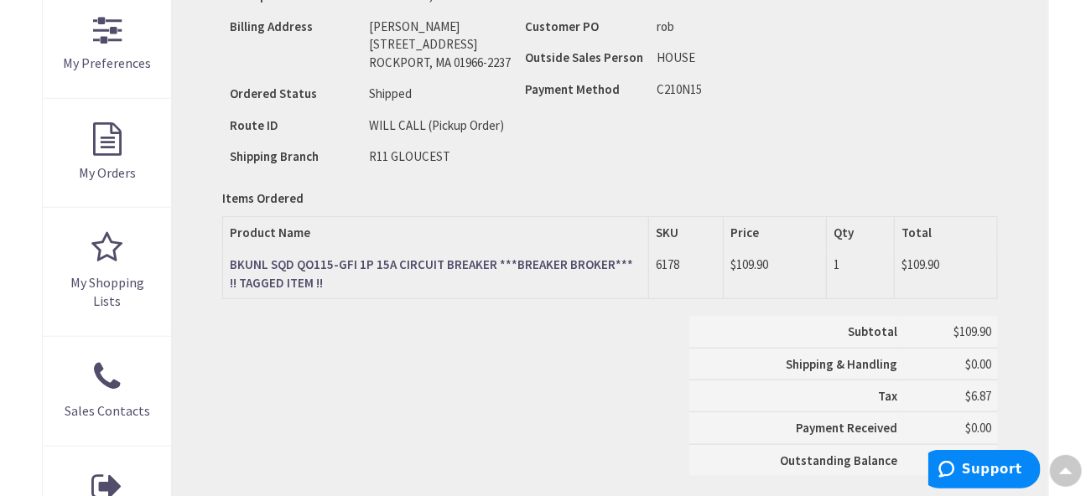
scroll to position [500, 0]
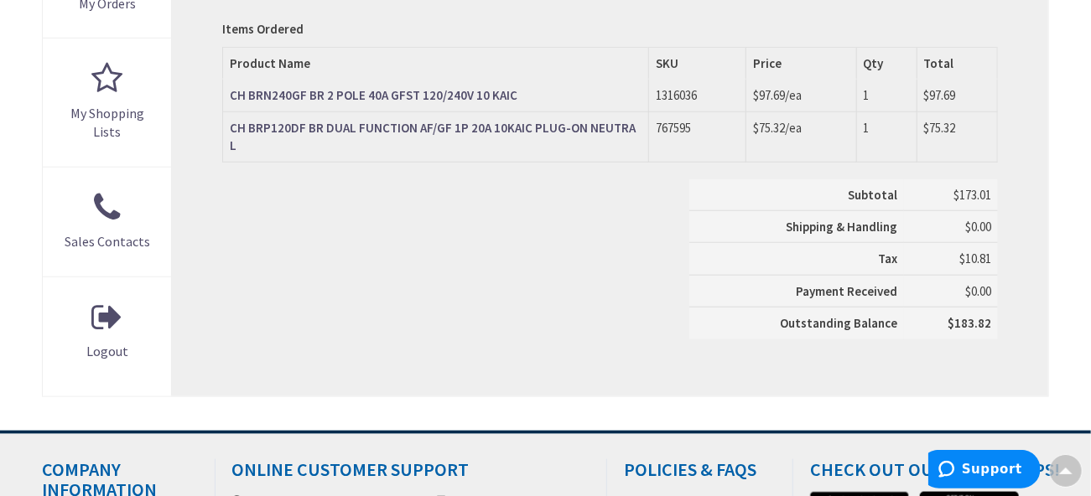
scroll to position [669, 0]
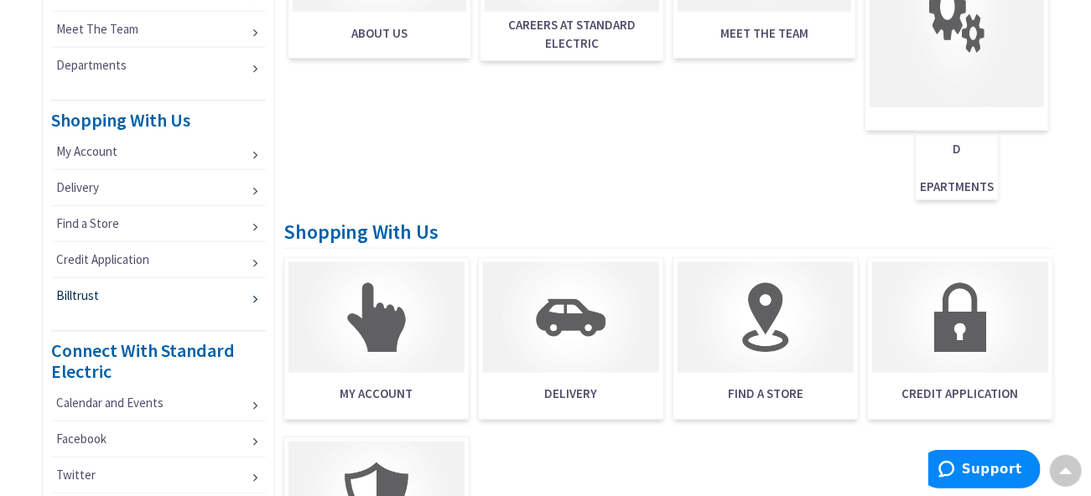
scroll to position [674, 0]
click at [255, 292] on li "Billtrust" at bounding box center [158, 296] width 215 height 35
click at [91, 288] on span "Billtrust" at bounding box center [77, 296] width 43 height 16
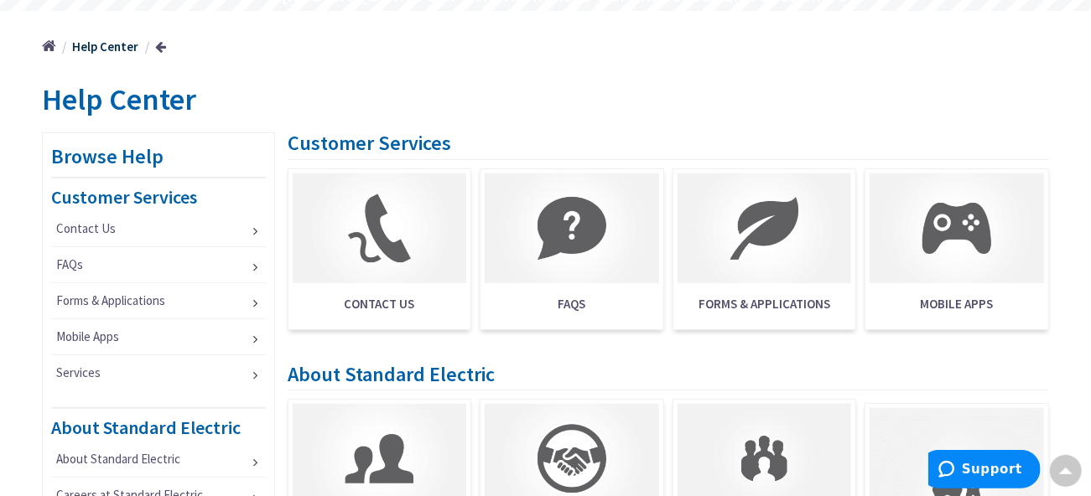
scroll to position [173, 0]
click at [250, 268] on link "FAQs" at bounding box center [158, 264] width 215 height 35
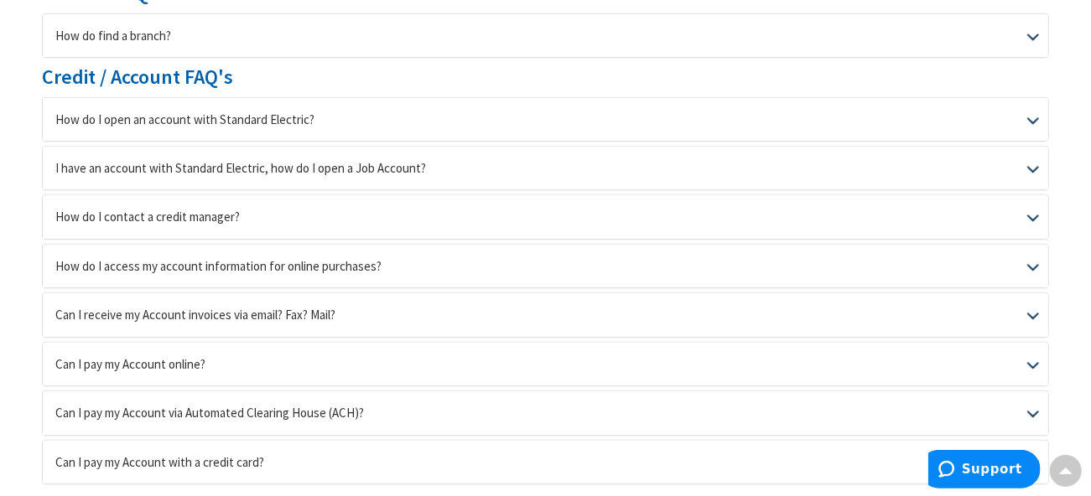
scroll to position [332, 0]
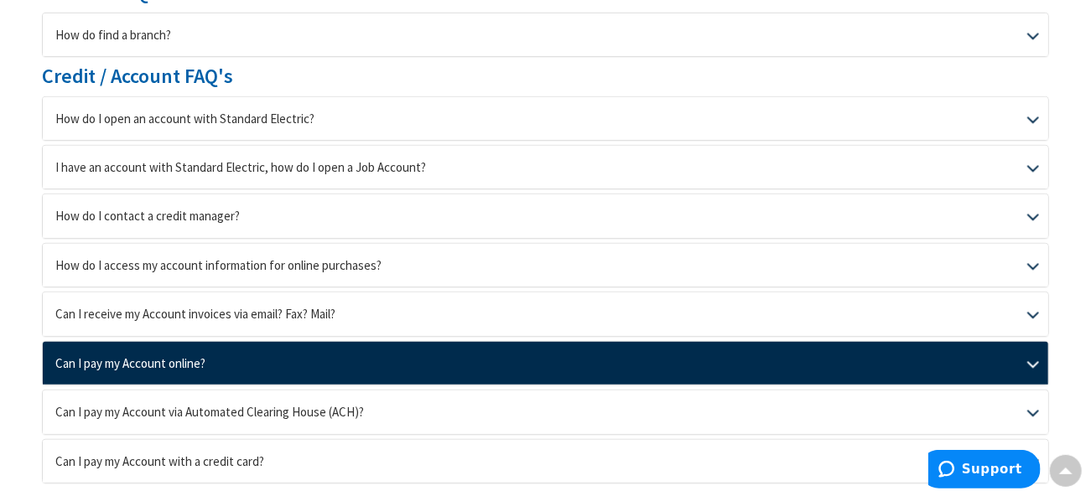
click at [1033, 358] on link "Can I pay my Account online?" at bounding box center [546, 363] width 1006 height 43
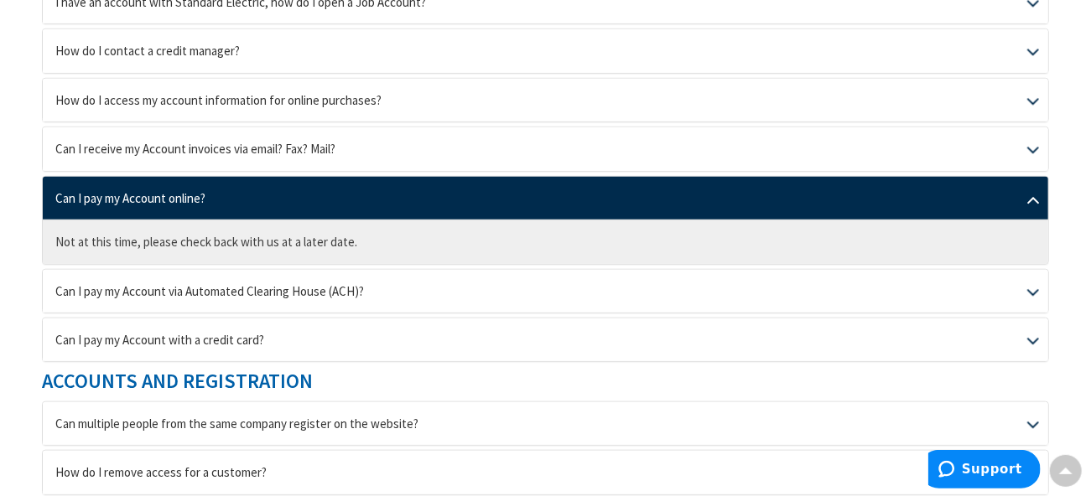
scroll to position [499, 0]
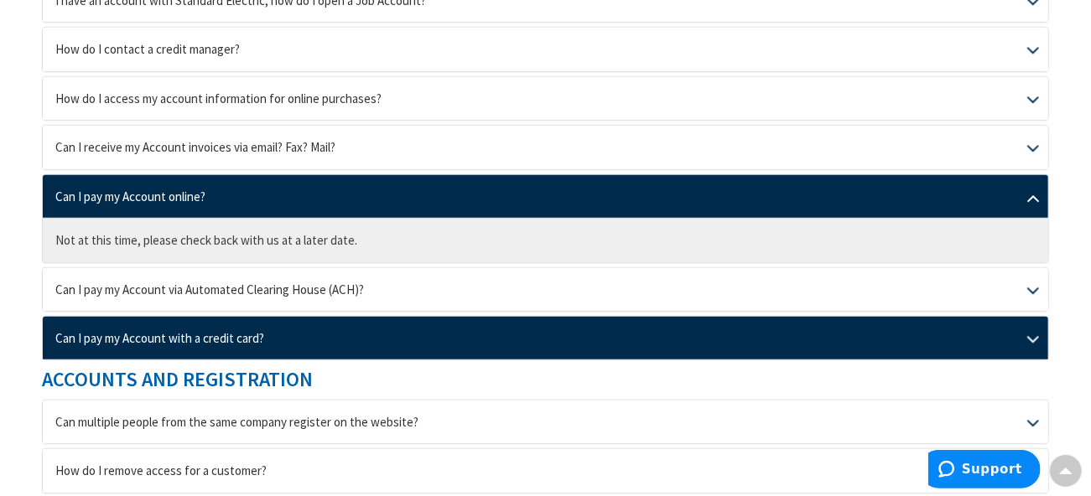
click at [1036, 331] on link "Can I pay my Account with a credit card?" at bounding box center [546, 338] width 1006 height 43
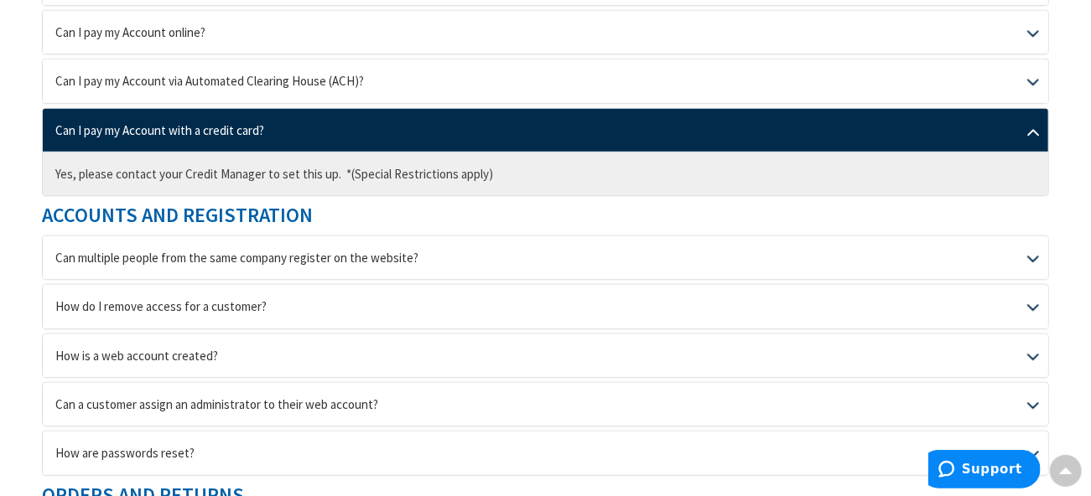
scroll to position [665, 0]
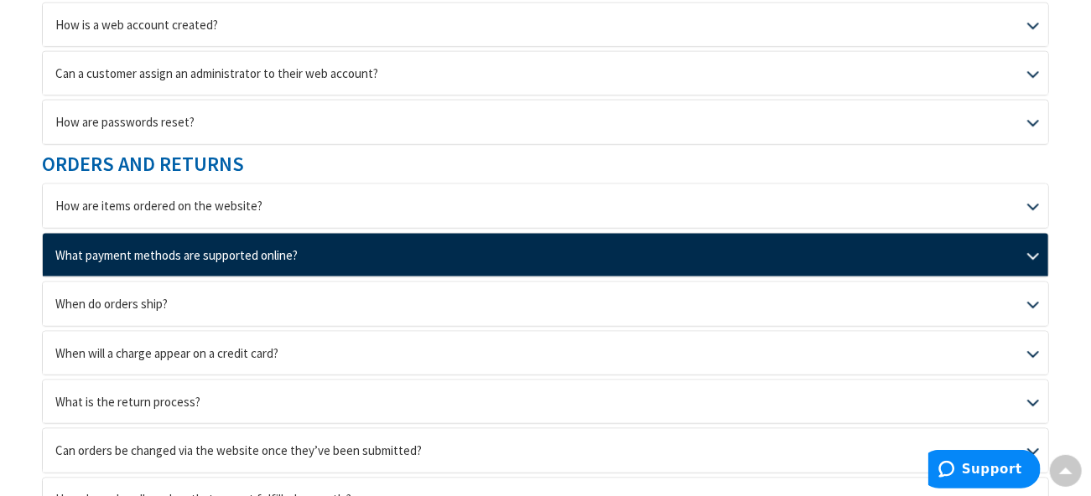
click at [1015, 241] on link "What payment methods are supported online?" at bounding box center [546, 255] width 1006 height 43
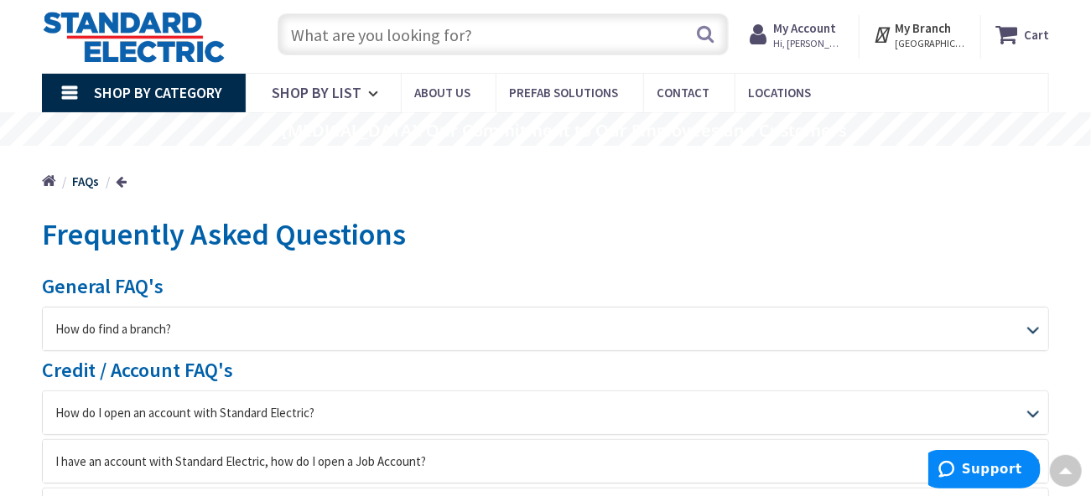
scroll to position [0, 0]
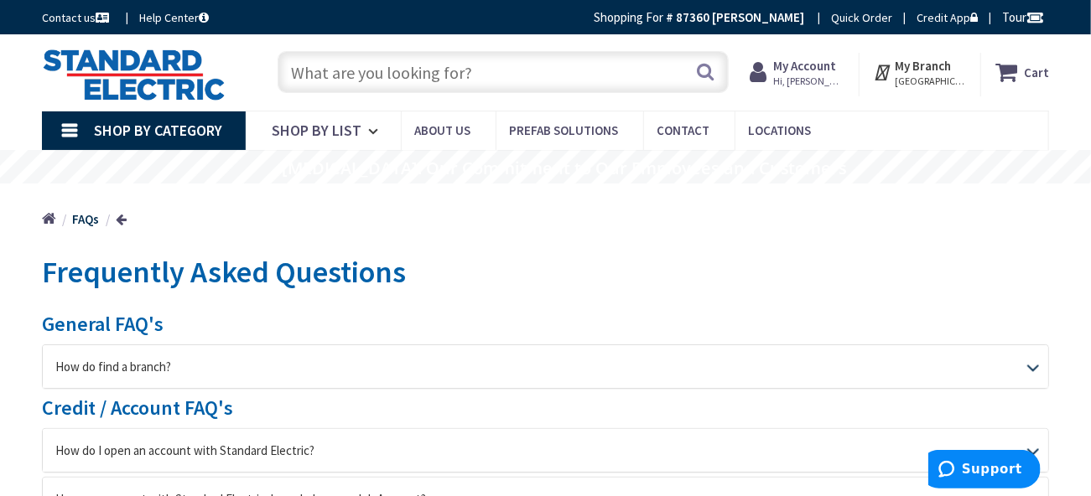
click at [206, 18] on icon at bounding box center [204, 18] width 10 height 12
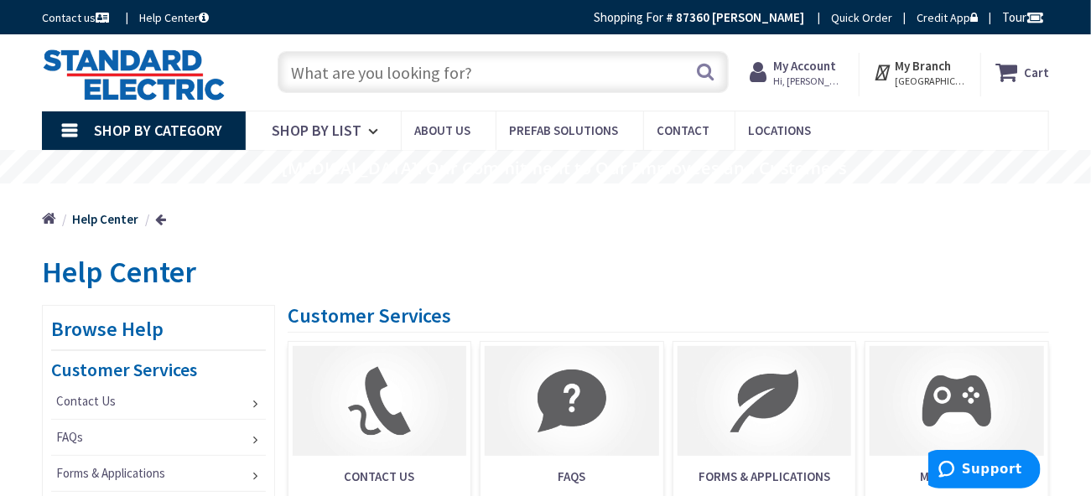
click at [384, 61] on input "text" at bounding box center [504, 72] width 452 height 42
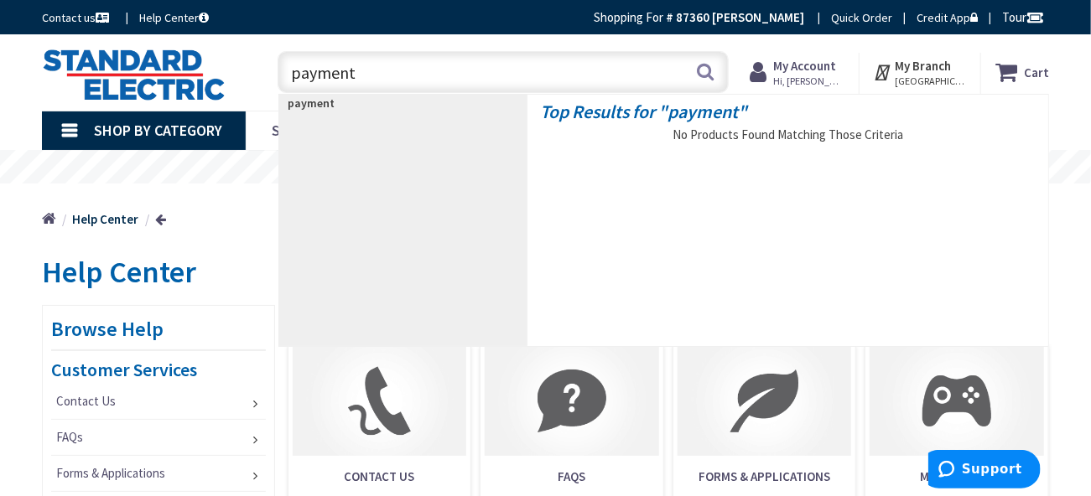
drag, startPoint x: 364, startPoint y: 69, endPoint x: 240, endPoint y: 83, distance: 124.9
click at [240, 83] on div "Toggle Nav payment payment Search Cart My Cart Close" at bounding box center [545, 72] width 1032 height 56
type input "p"
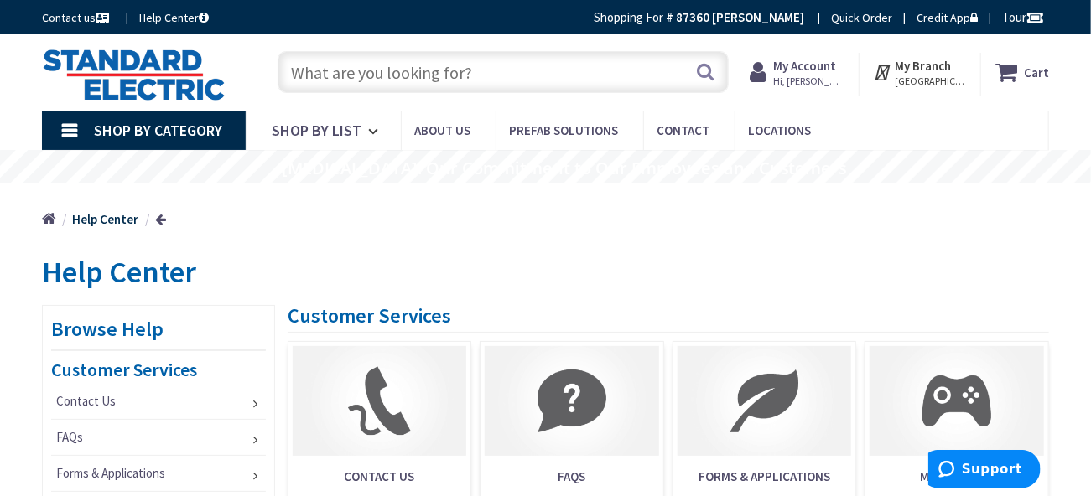
type input "c"
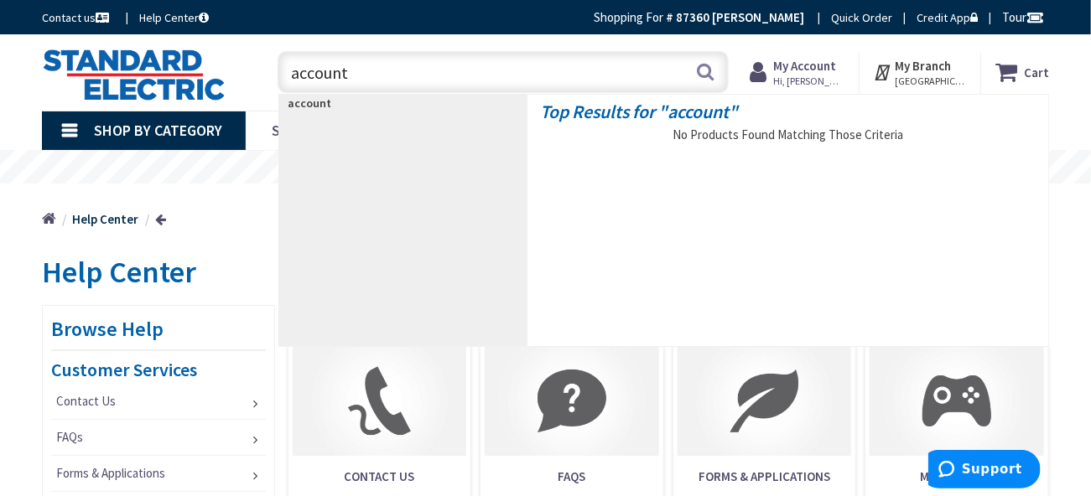
type input "account"
